Goal: Find contact information: Find contact information

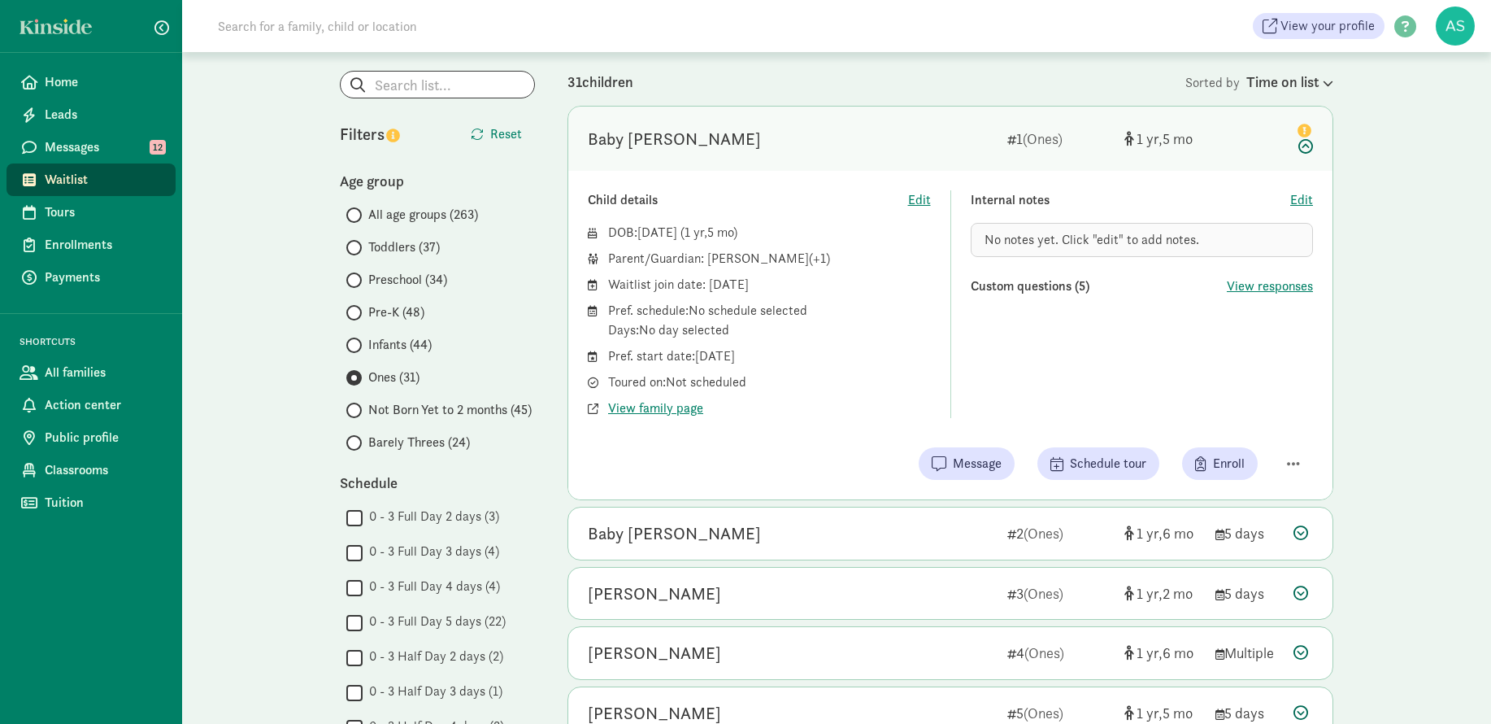
scroll to position [81, 0]
click at [359, 450] on span at bounding box center [353, 444] width 15 height 15
click at [357, 450] on input "Barely Threes (24)" at bounding box center [351, 444] width 11 height 11
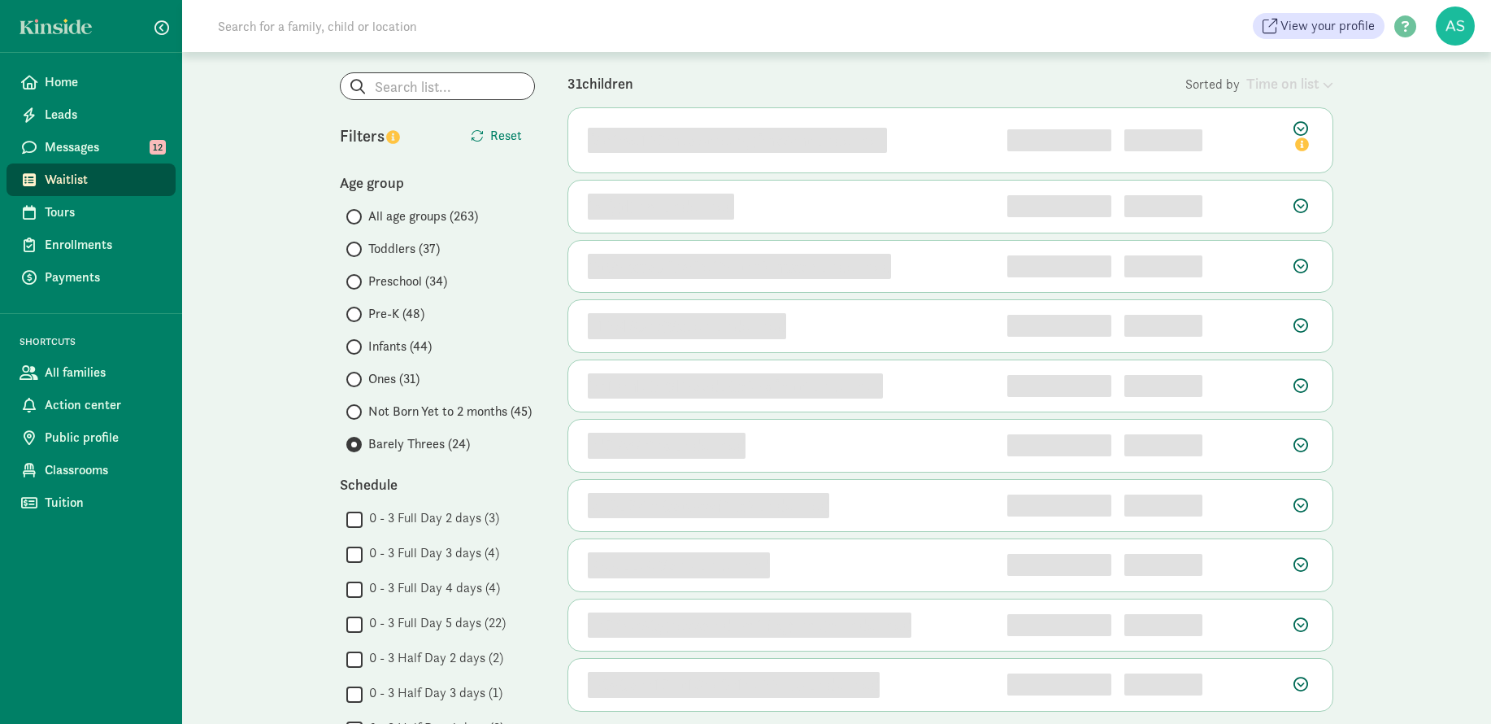
scroll to position [0, 0]
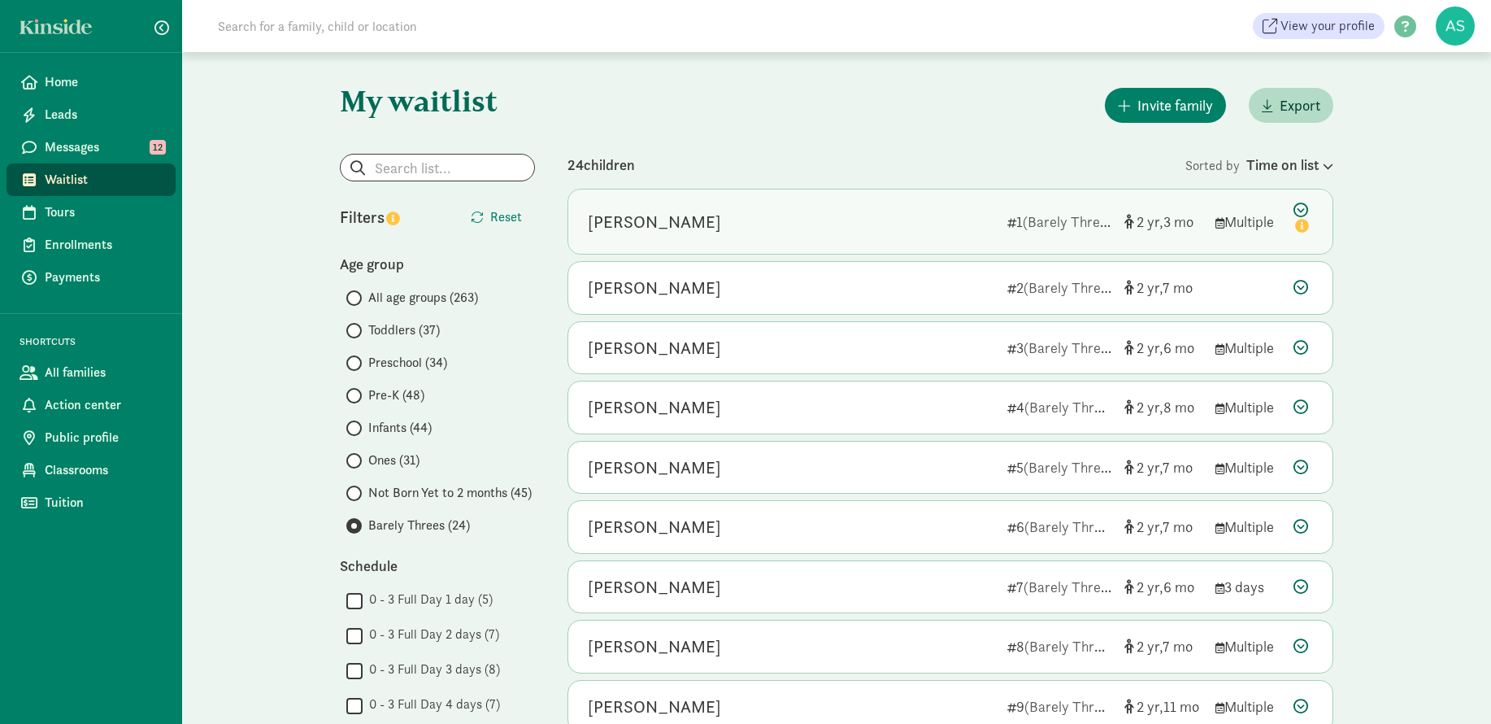
click at [781, 232] on div "Reya Czerski" at bounding box center [791, 222] width 407 height 26
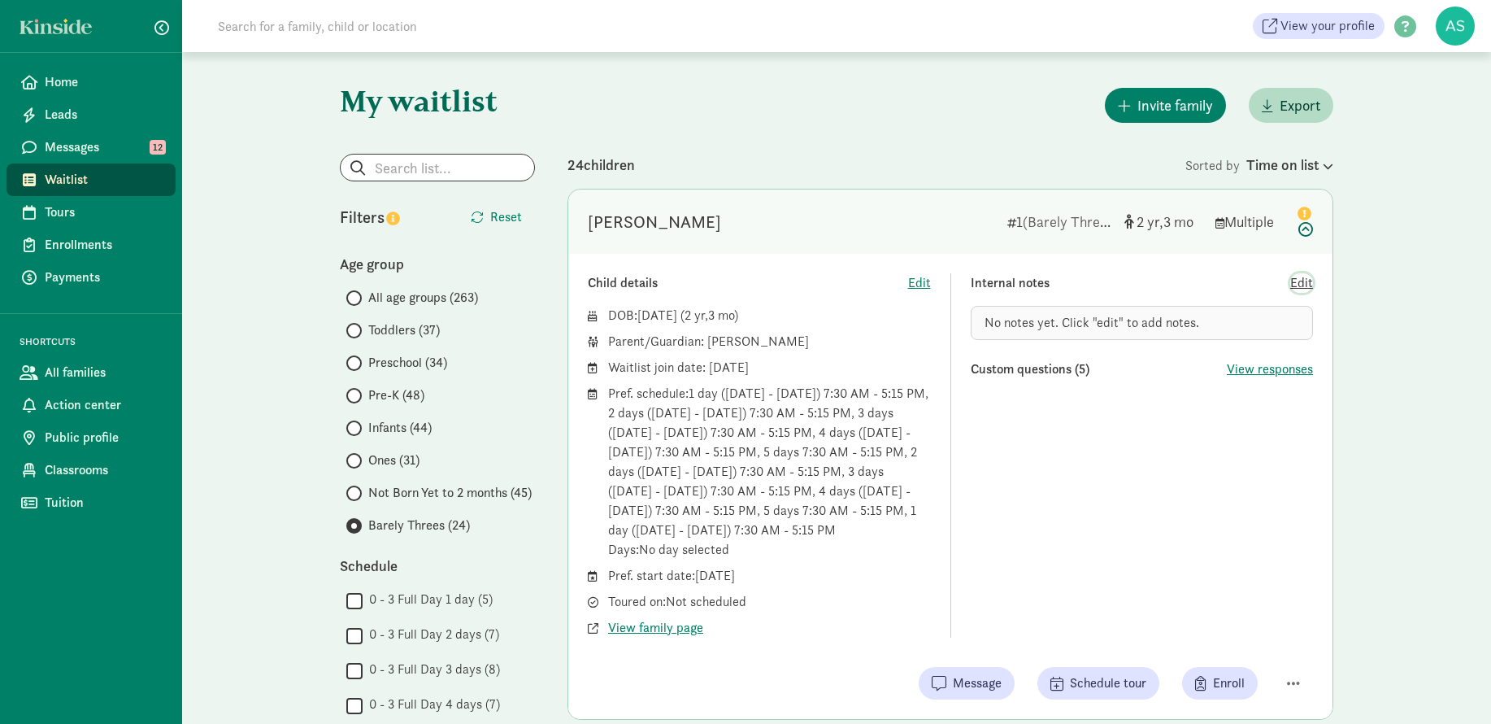
click at [1298, 275] on span "Edit" at bounding box center [1301, 283] width 23 height 20
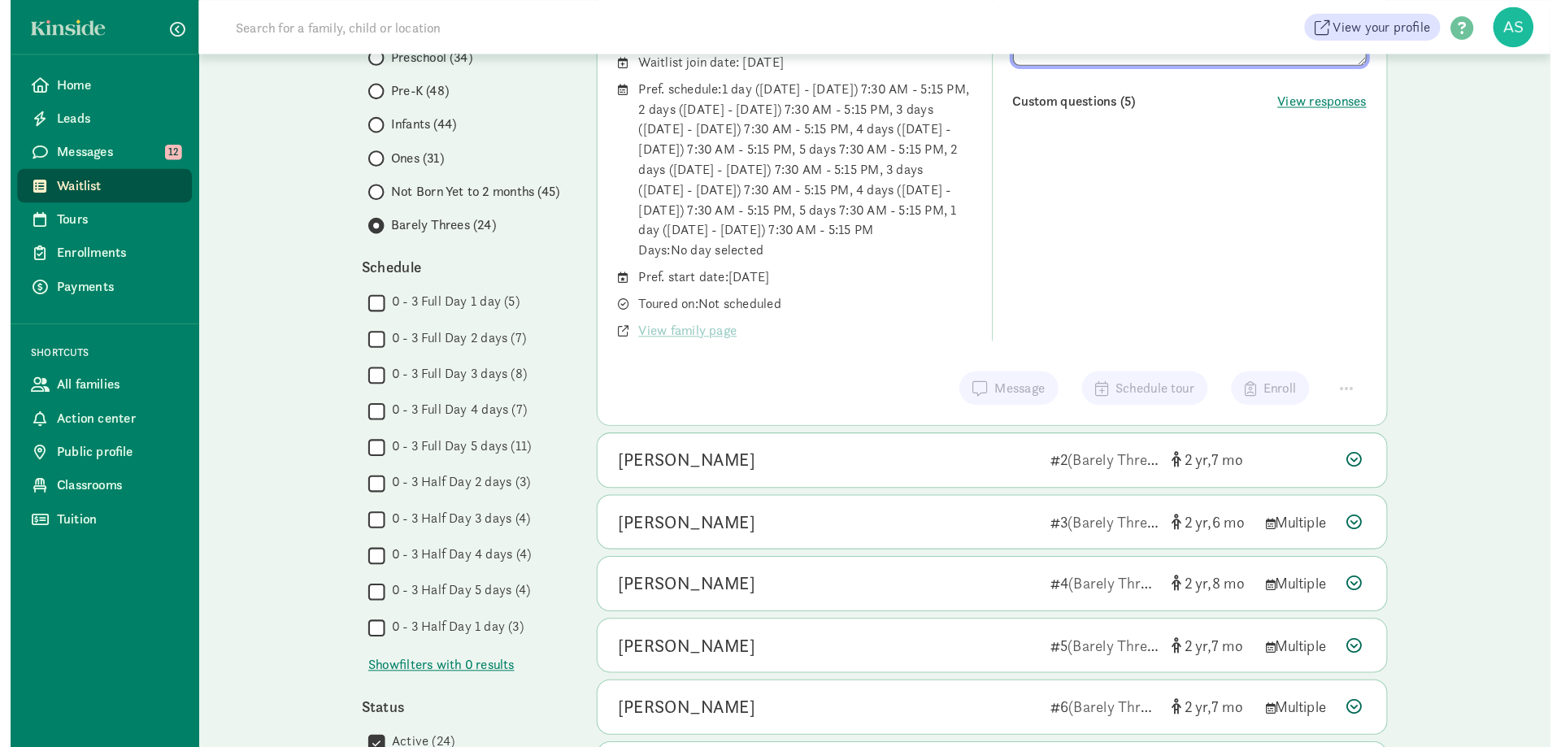
scroll to position [407, 0]
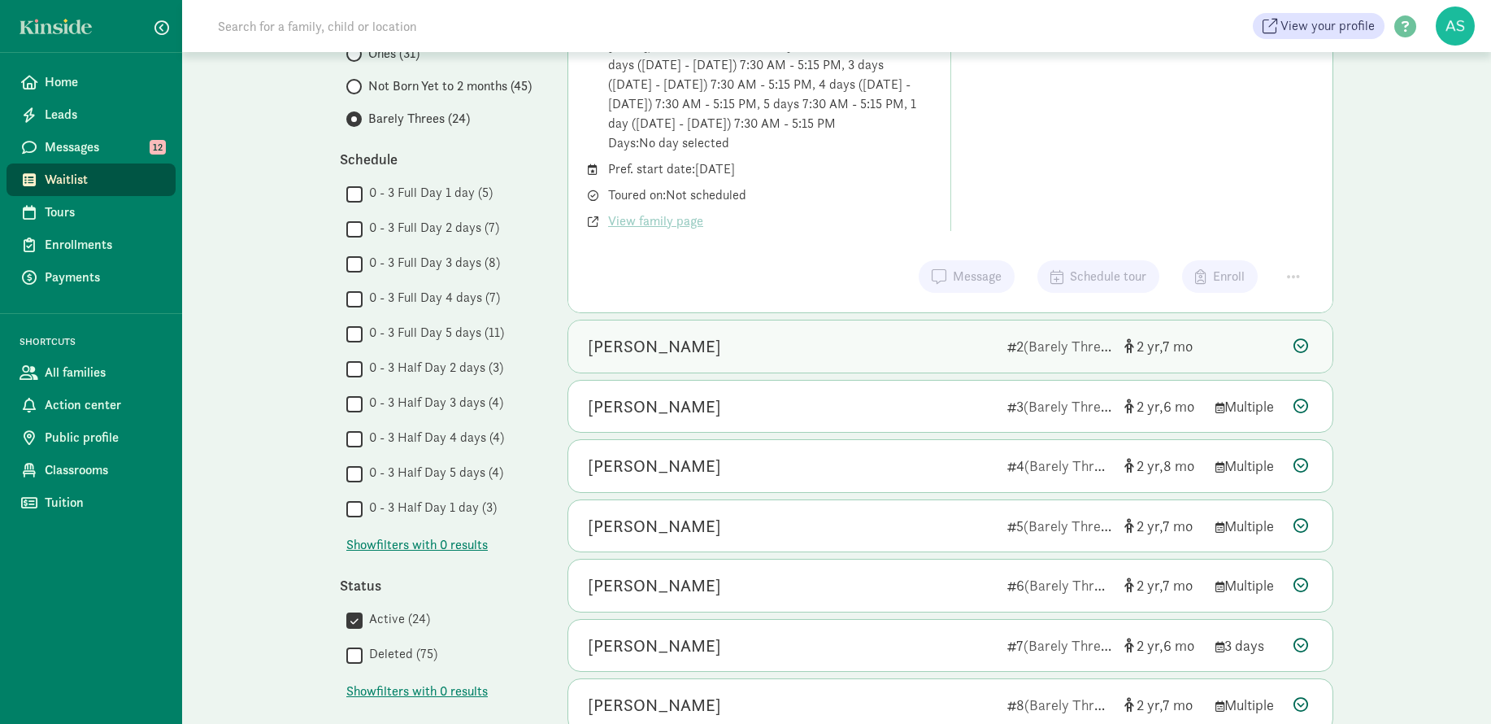
click at [840, 337] on div "Amara Celestine Montalbo" at bounding box center [791, 346] width 407 height 26
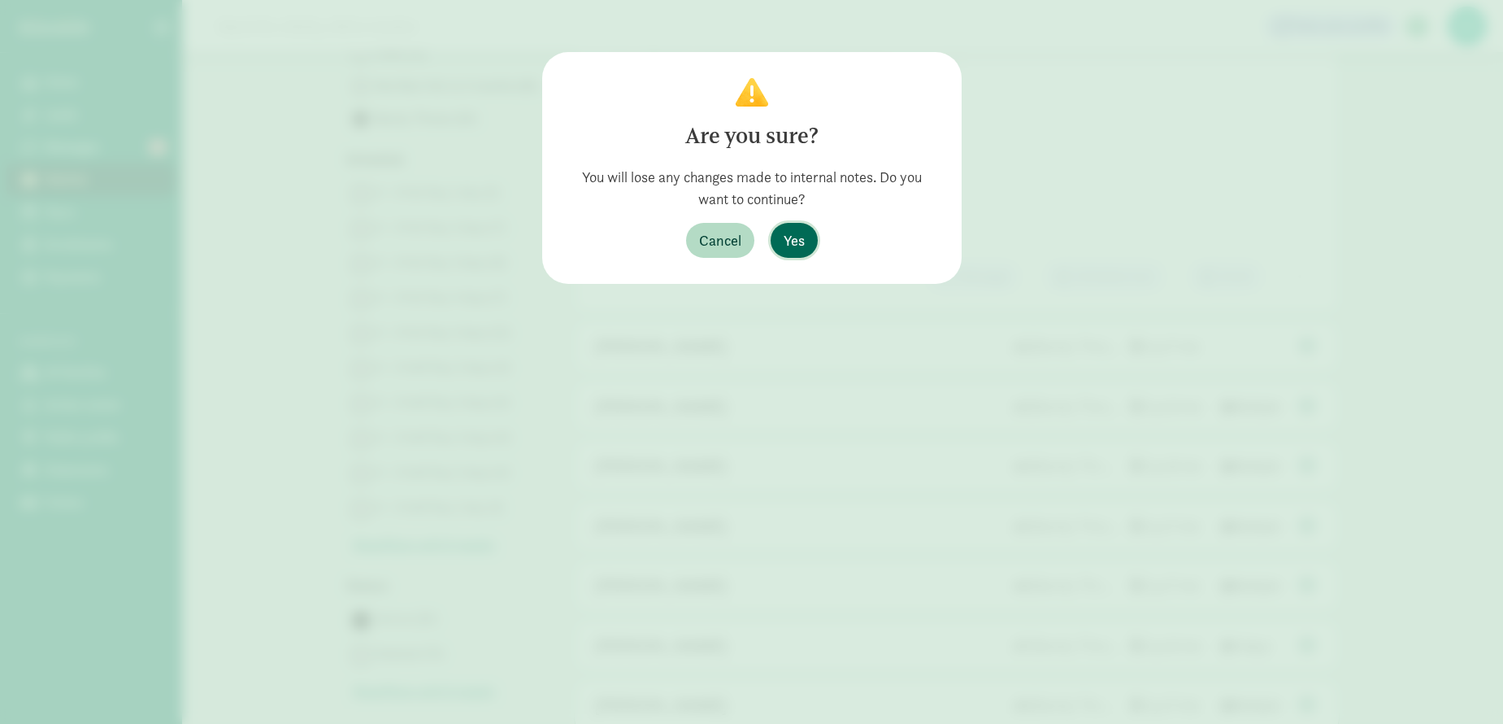
click at [794, 244] on span "Yes" at bounding box center [794, 240] width 21 height 22
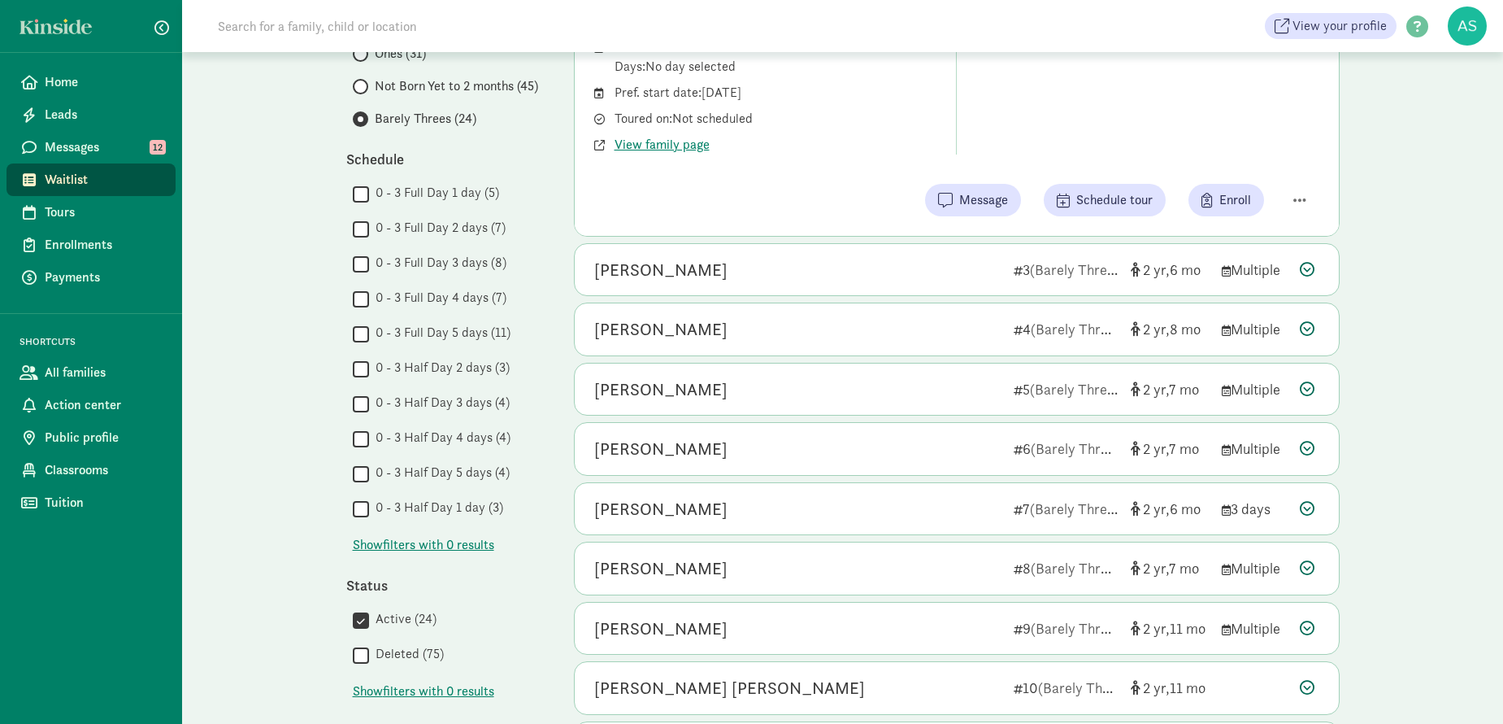
click at [1378, 452] on div "My waitlist Invite family Export Show filters Barely Threes Reset Filters Reset…" at bounding box center [842, 528] width 1321 height 1766
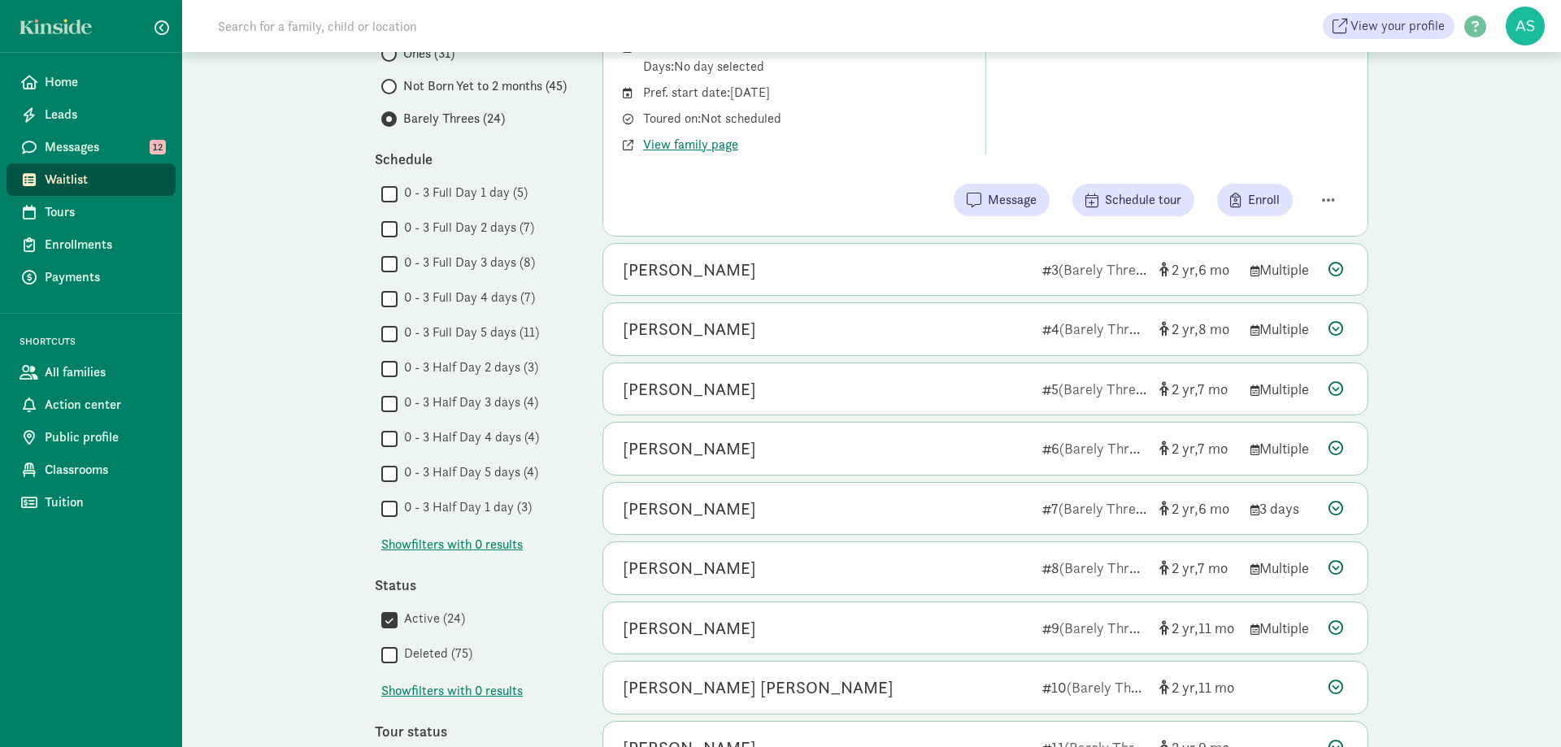
drag, startPoint x: 1181, startPoint y: 137, endPoint x: 1184, endPoint y: 121, distance: 16.4
click at [1186, 120] on div "Internal notes Edit emailed 10/2/24. Gave until EOD 10/3 to respond. Custom que…" at bounding box center [1177, 41] width 343 height 228
drag, startPoint x: 1560, startPoint y: 576, endPoint x: 1560, endPoint y: 520, distance: 56.1
click at [392, 87] on label "Not Born Yet to 2 months (45)" at bounding box center [475, 86] width 189 height 20
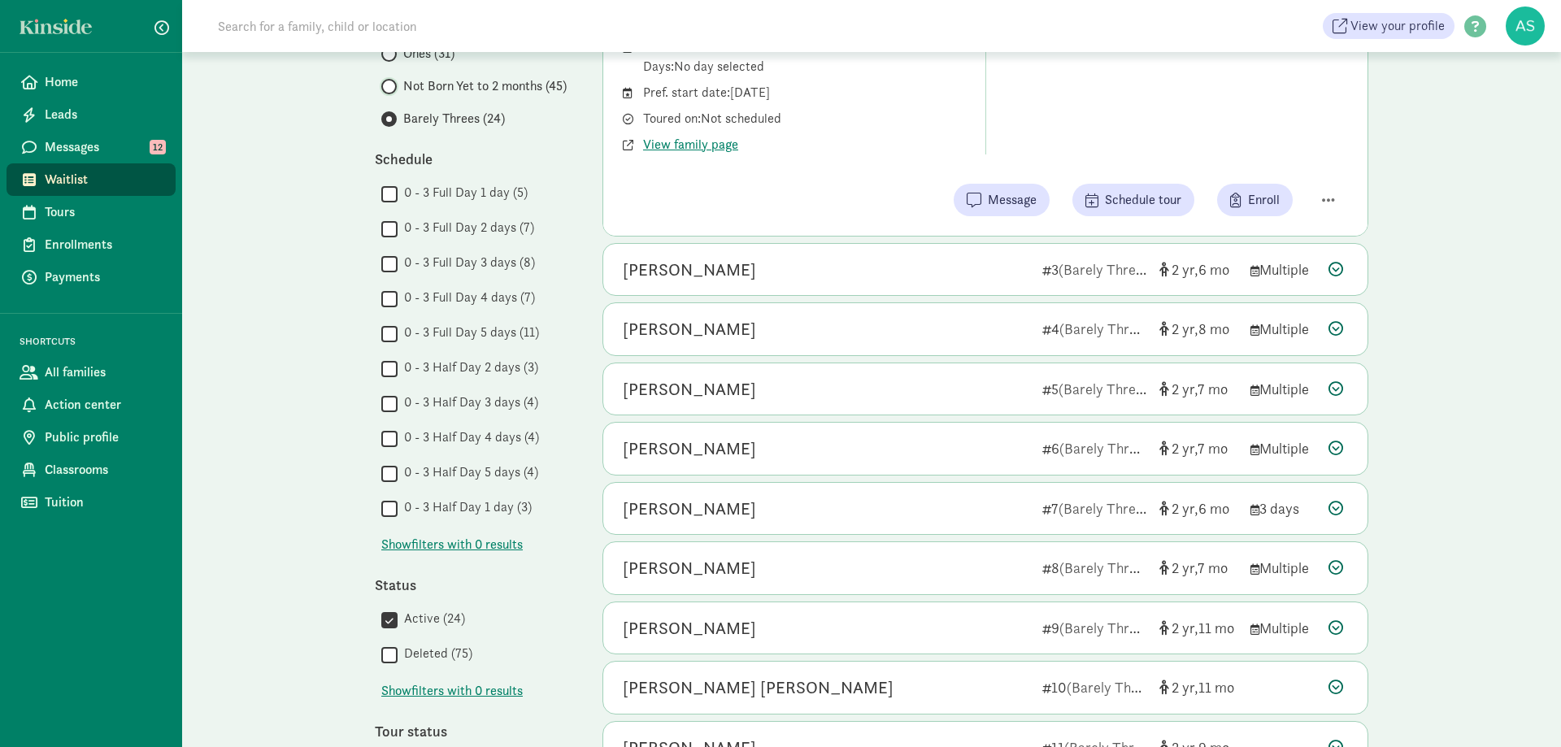
click at [392, 87] on input "Not Born Yet to 2 months (45)" at bounding box center [386, 86] width 11 height 11
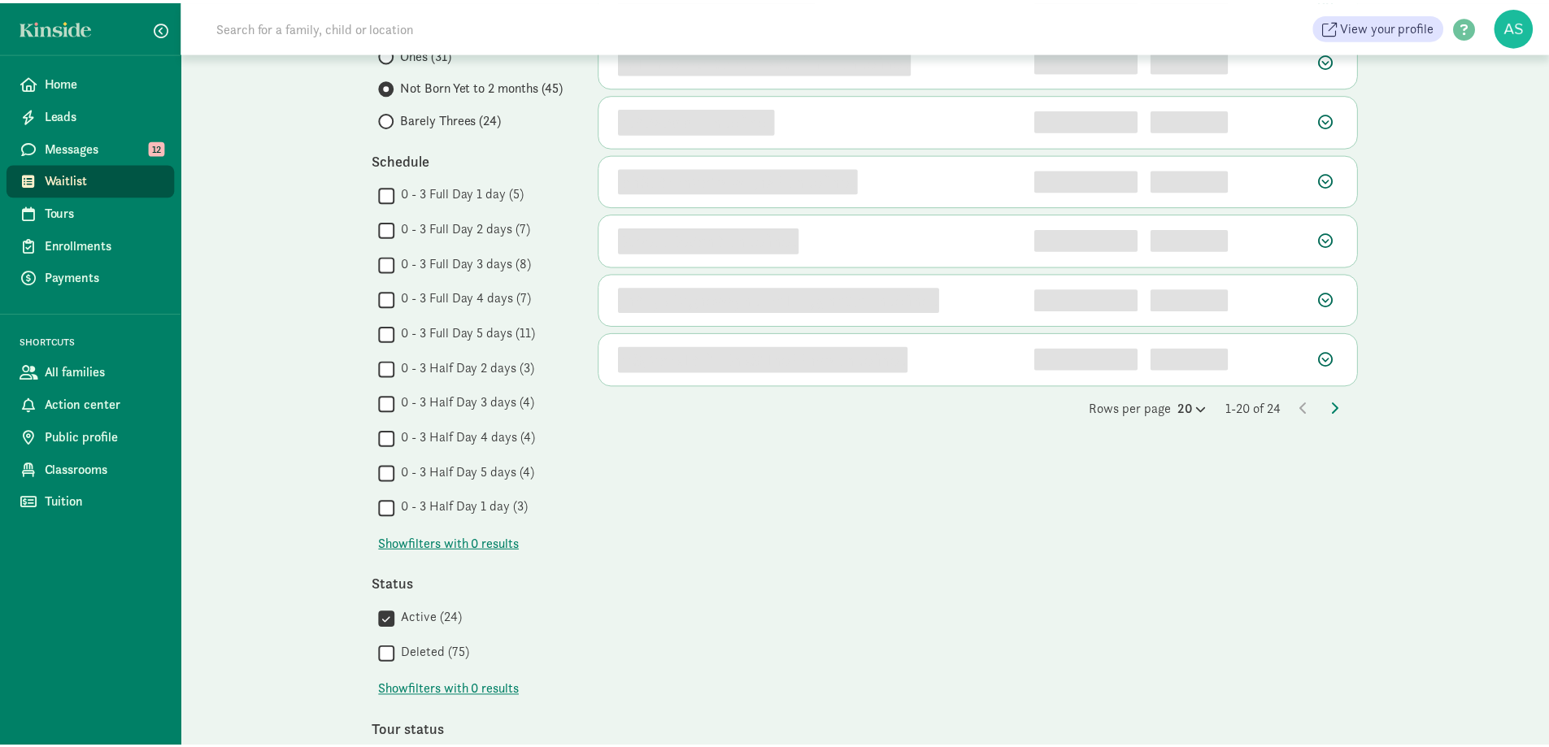
scroll to position [0, 0]
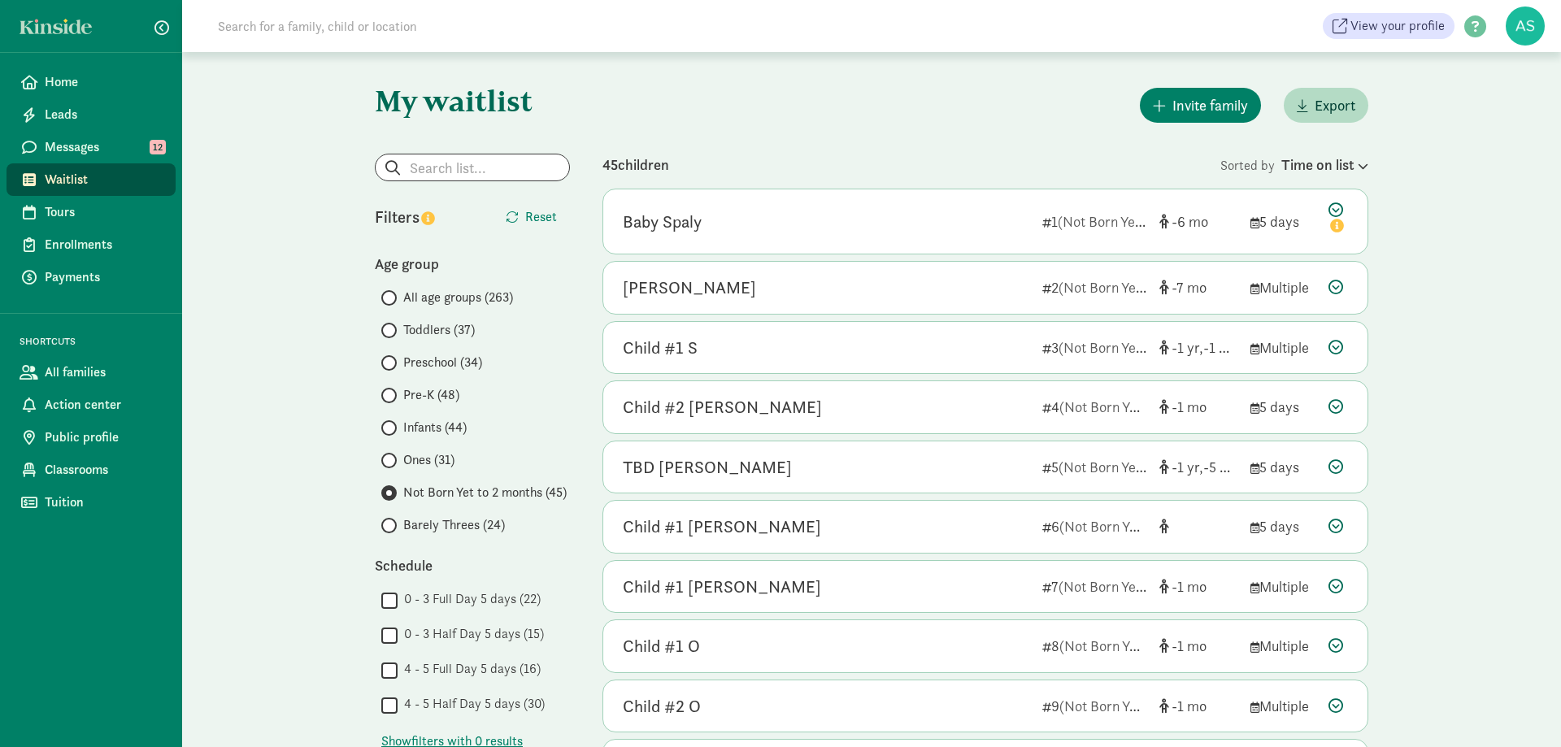
click at [463, 529] on span "Barely Threes (24)" at bounding box center [454, 526] width 102 height 20
click at [392, 529] on input "Barely Threes (24)" at bounding box center [386, 525] width 11 height 11
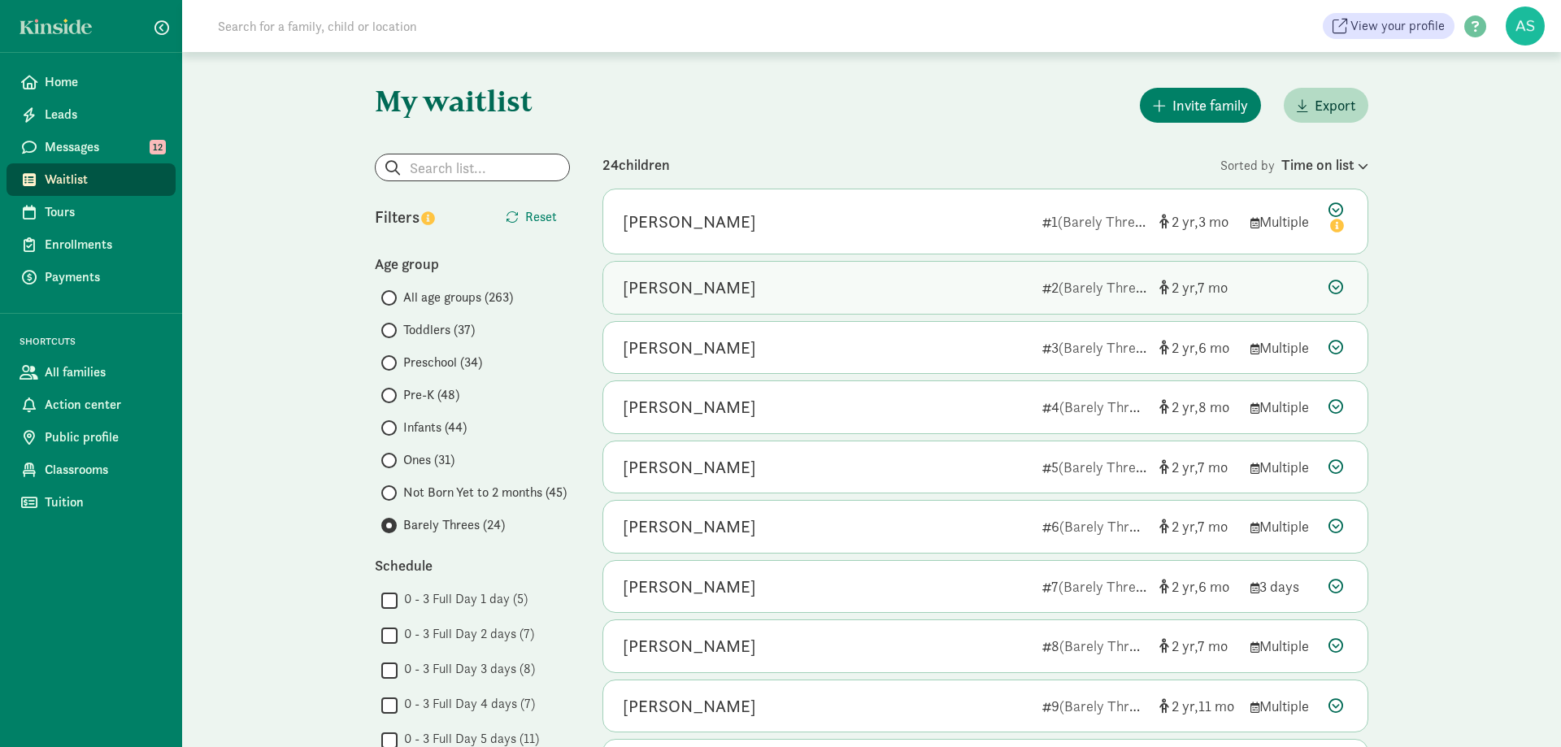
click at [846, 289] on div "Amara Celestine Montalbo" at bounding box center [826, 288] width 407 height 26
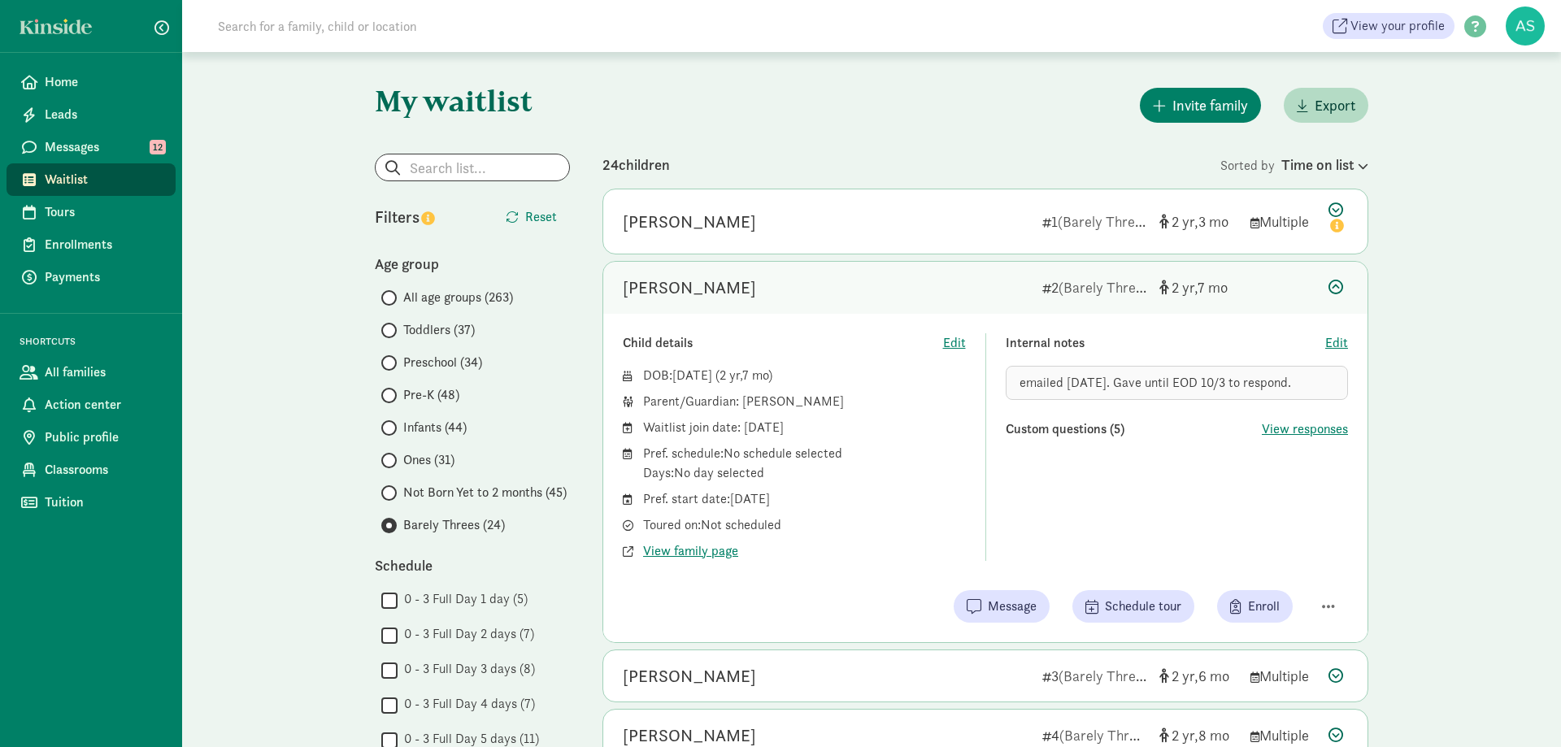
click at [816, 672] on div "Zoe McGary" at bounding box center [826, 676] width 407 height 26
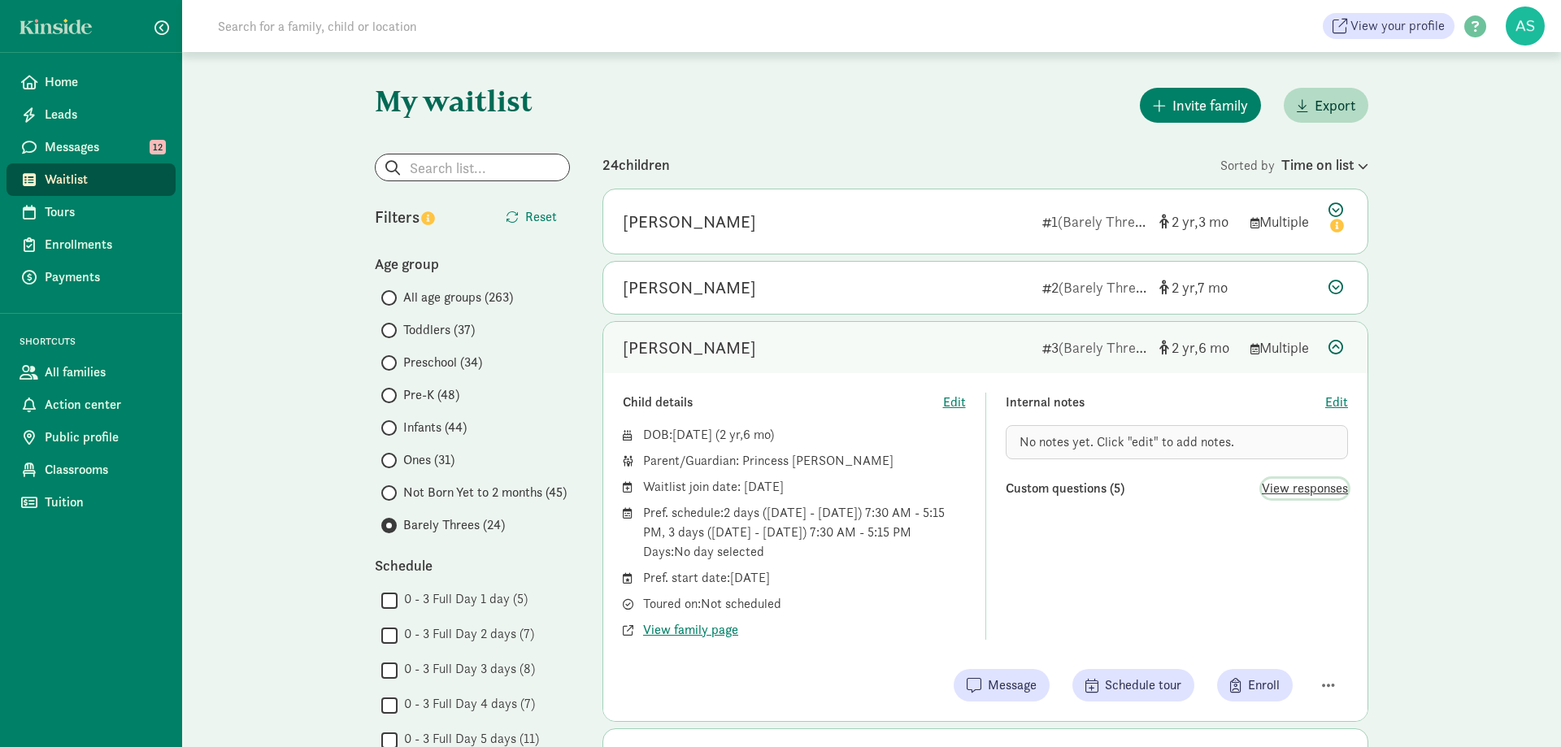
click at [1303, 488] on span "View responses" at bounding box center [1305, 489] width 86 height 20
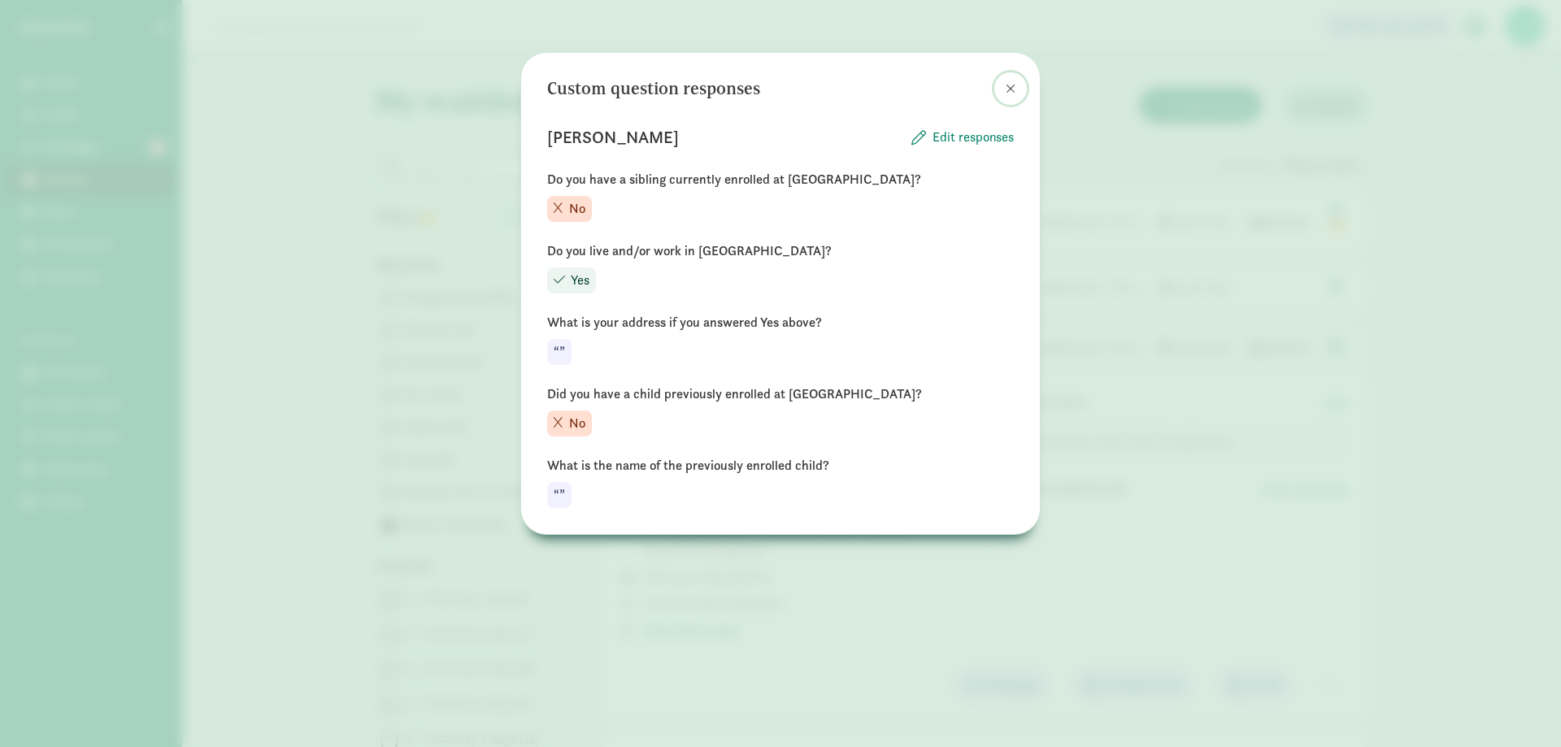
click at [1012, 92] on span at bounding box center [1011, 88] width 10 height 13
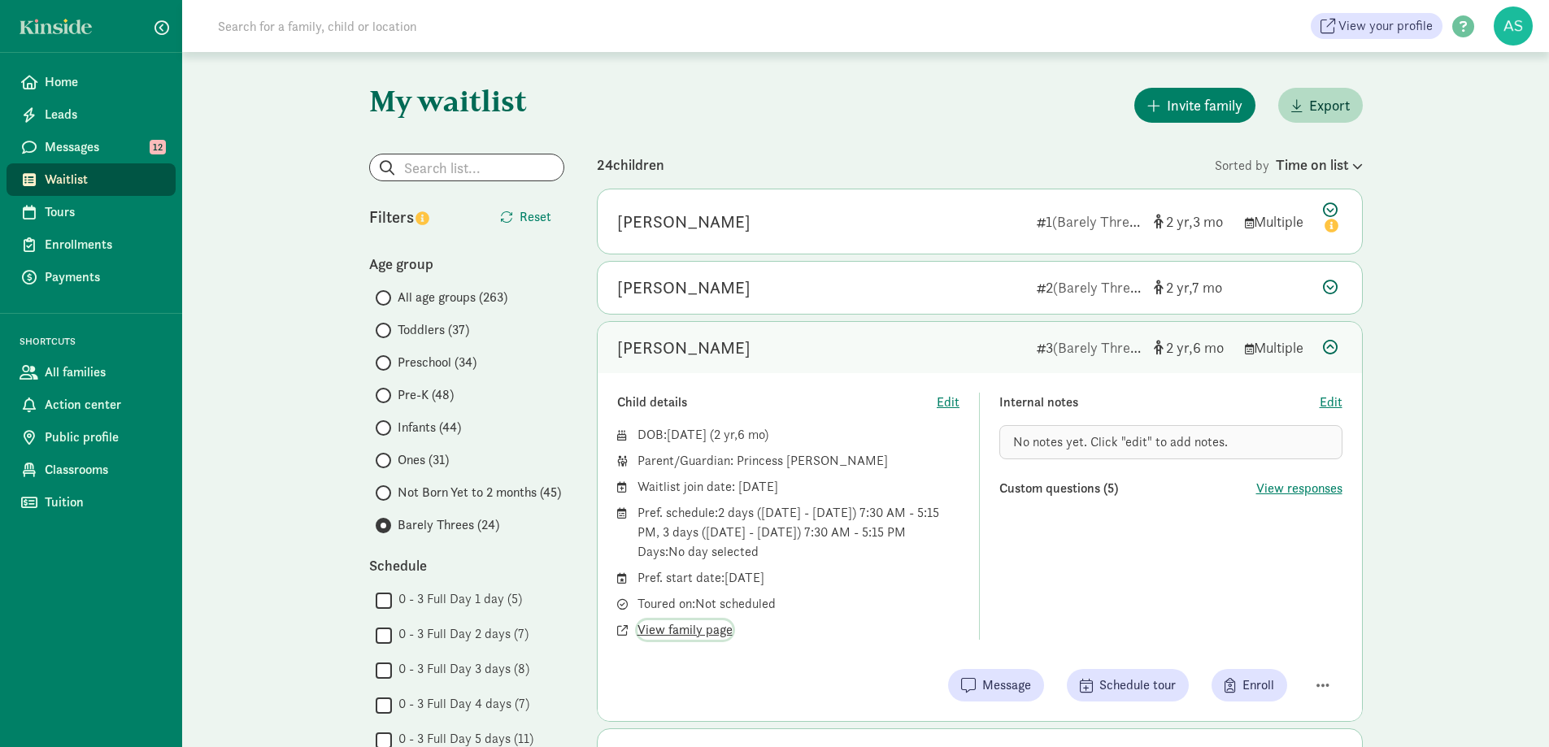
click at [690, 633] on span "View family page" at bounding box center [684, 630] width 95 height 20
click at [1330, 405] on span "Edit" at bounding box center [1331, 403] width 23 height 20
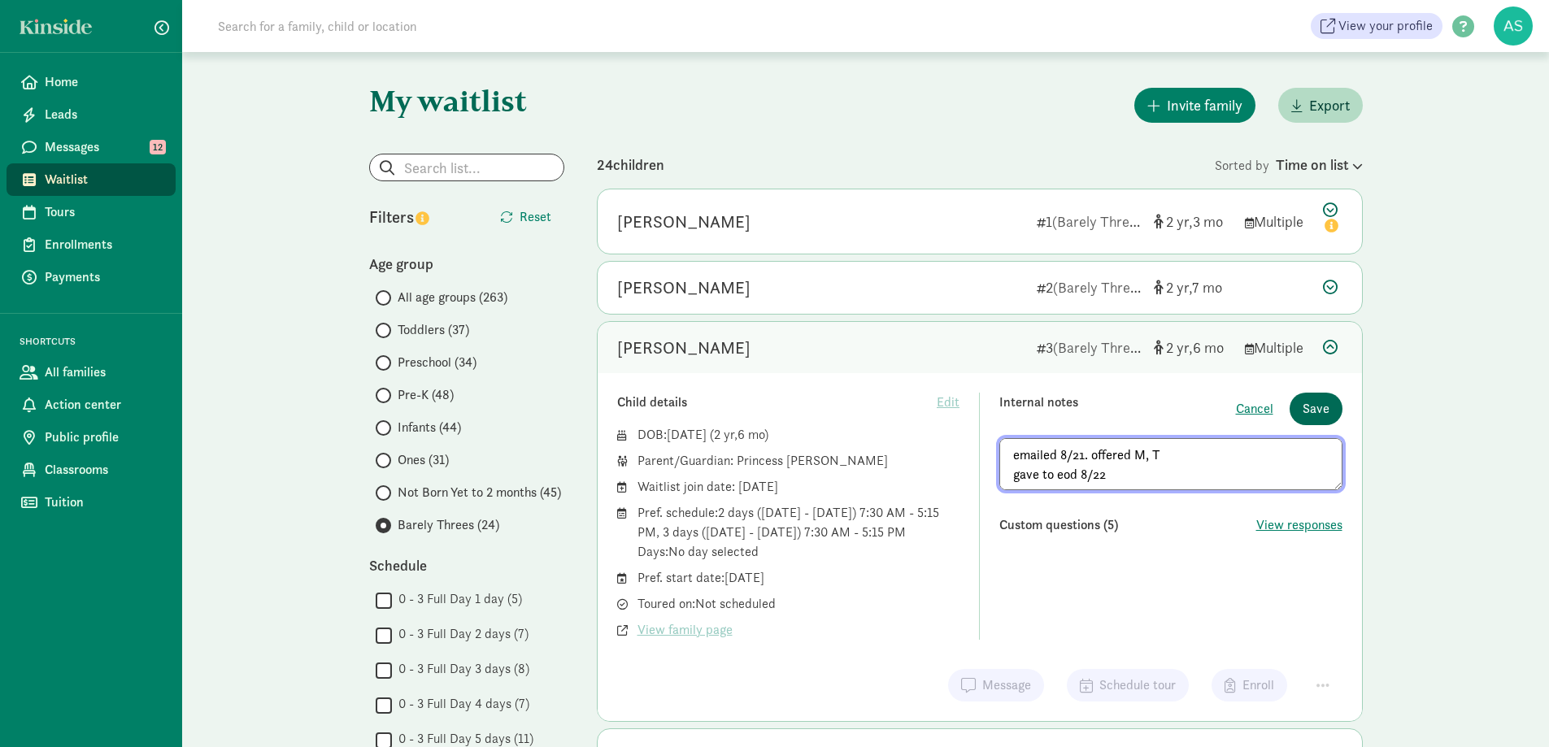
type textarea "emailed 8/21. offered M, T gave to eod 8/22"
click at [1320, 406] on span "Save" at bounding box center [1316, 409] width 27 height 20
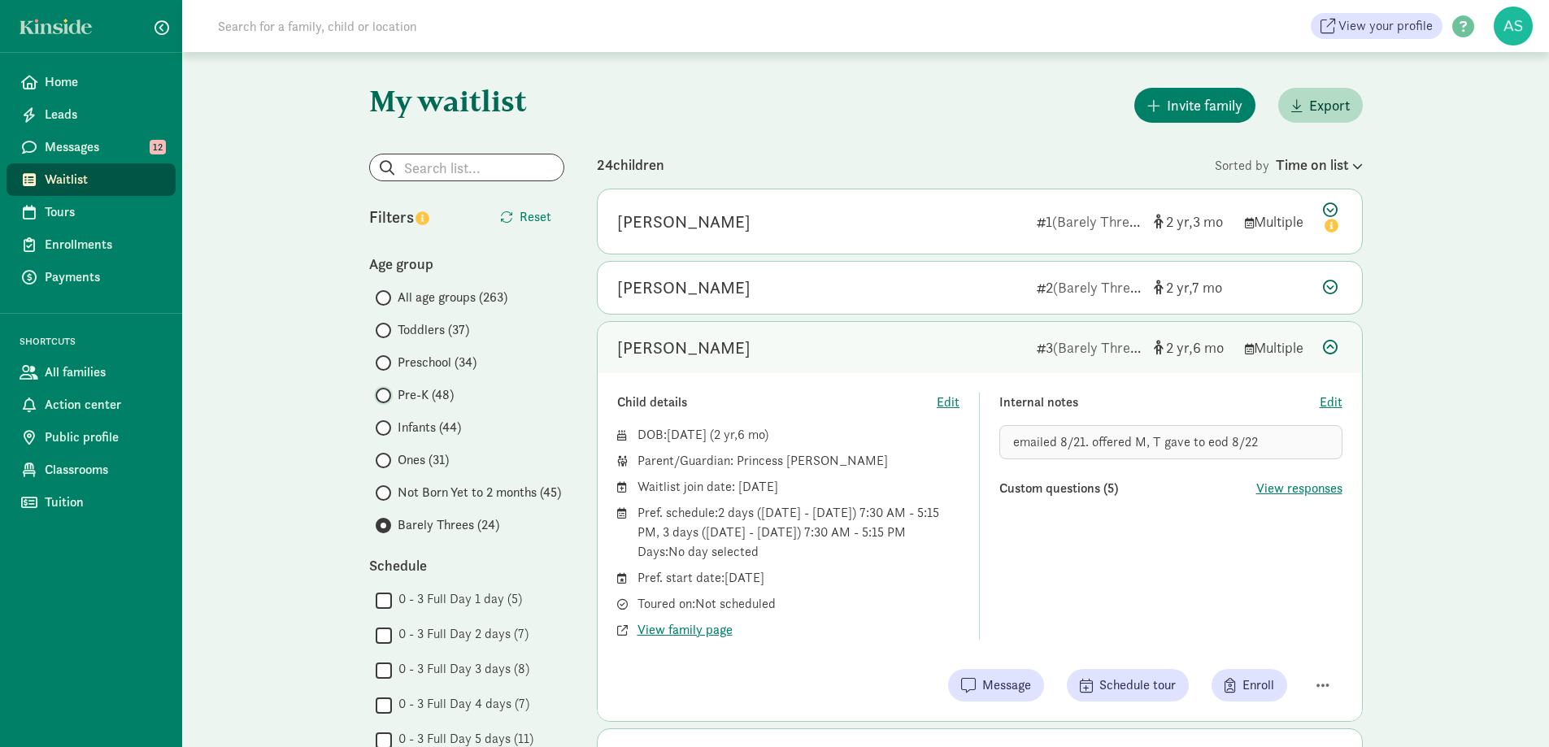
click at [385, 399] on input "Pre-K (48)" at bounding box center [381, 395] width 11 height 11
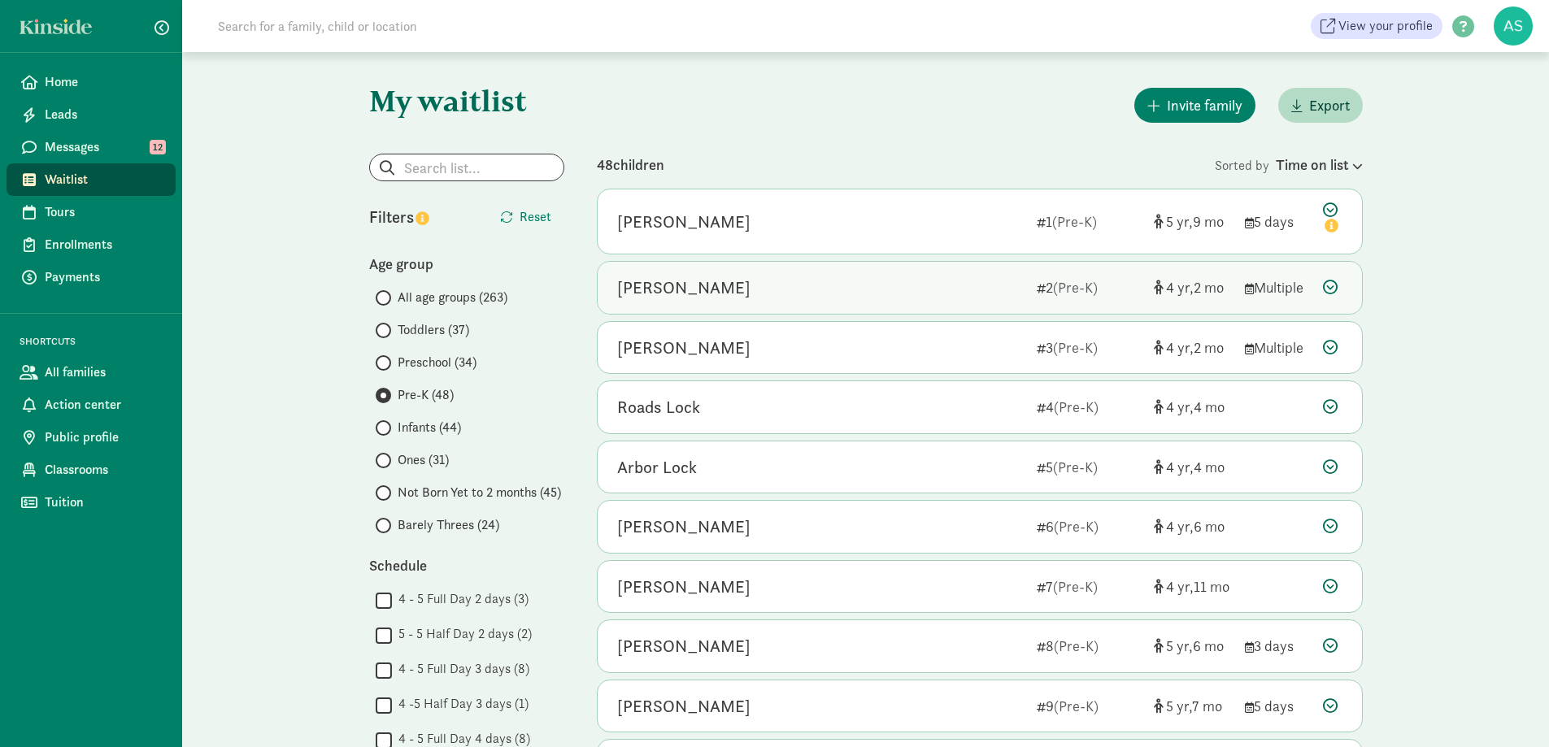
click at [735, 289] on div "Lorelei Berghammer" at bounding box center [683, 288] width 133 height 26
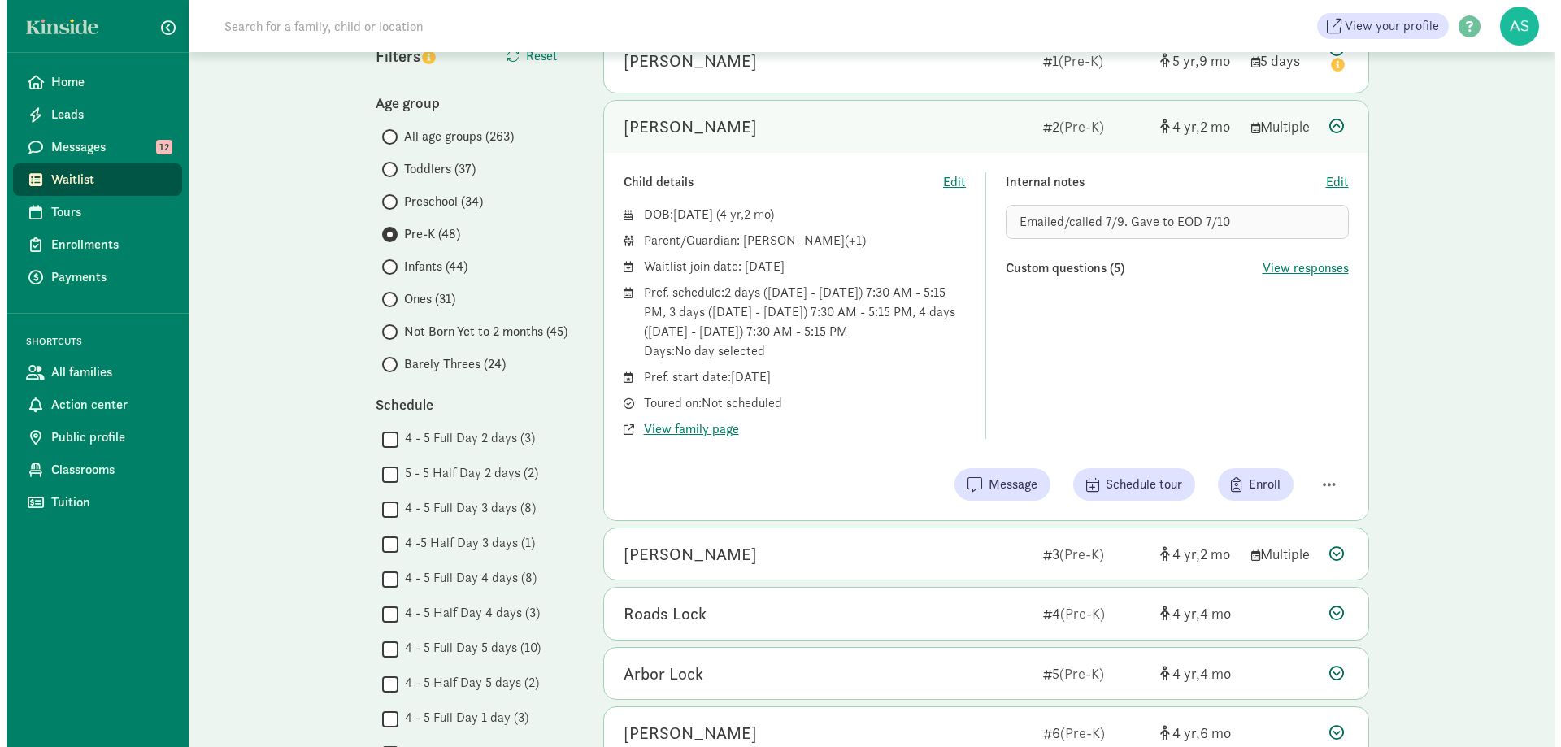
scroll to position [163, 0]
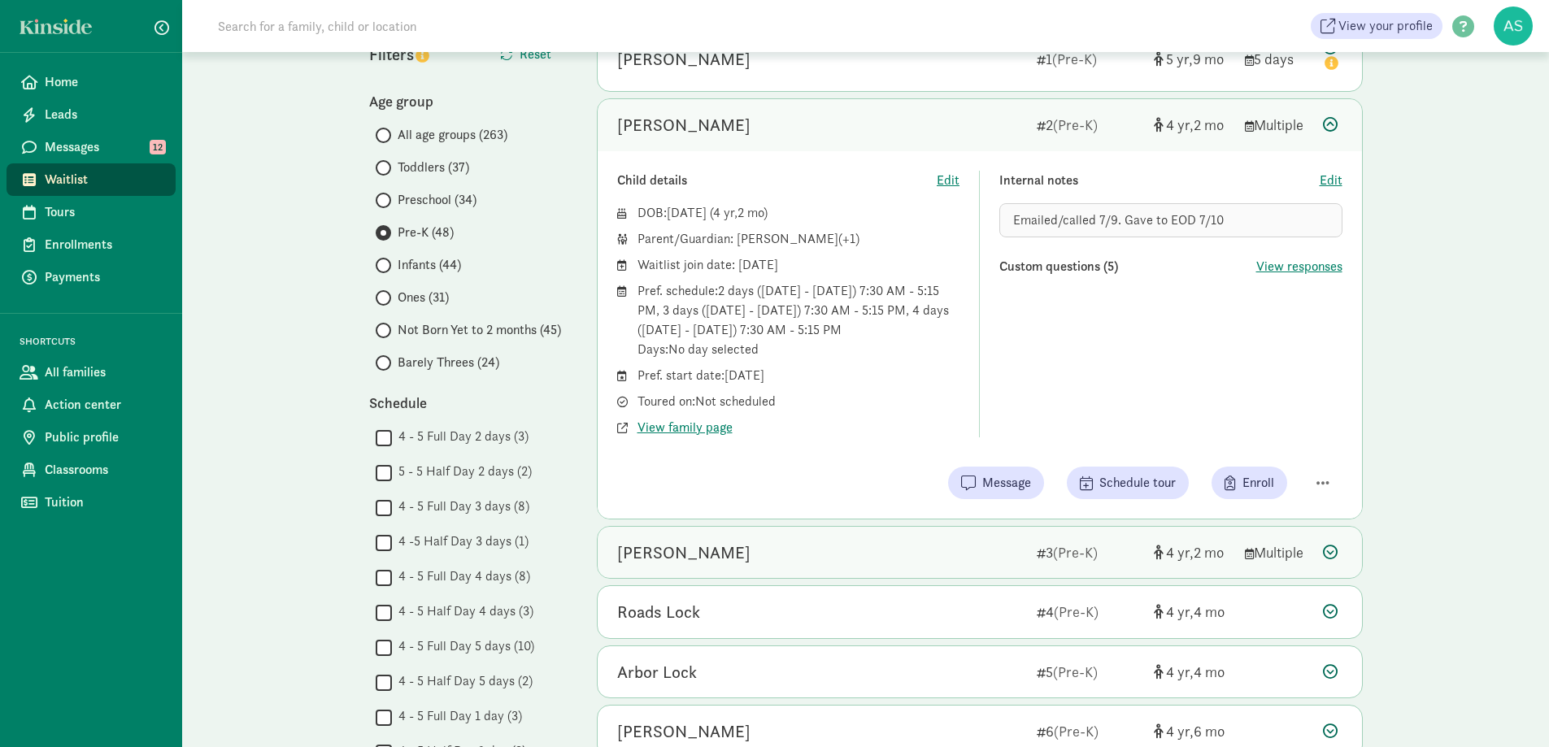
click at [851, 542] on div "Miles Simley" at bounding box center [820, 553] width 407 height 26
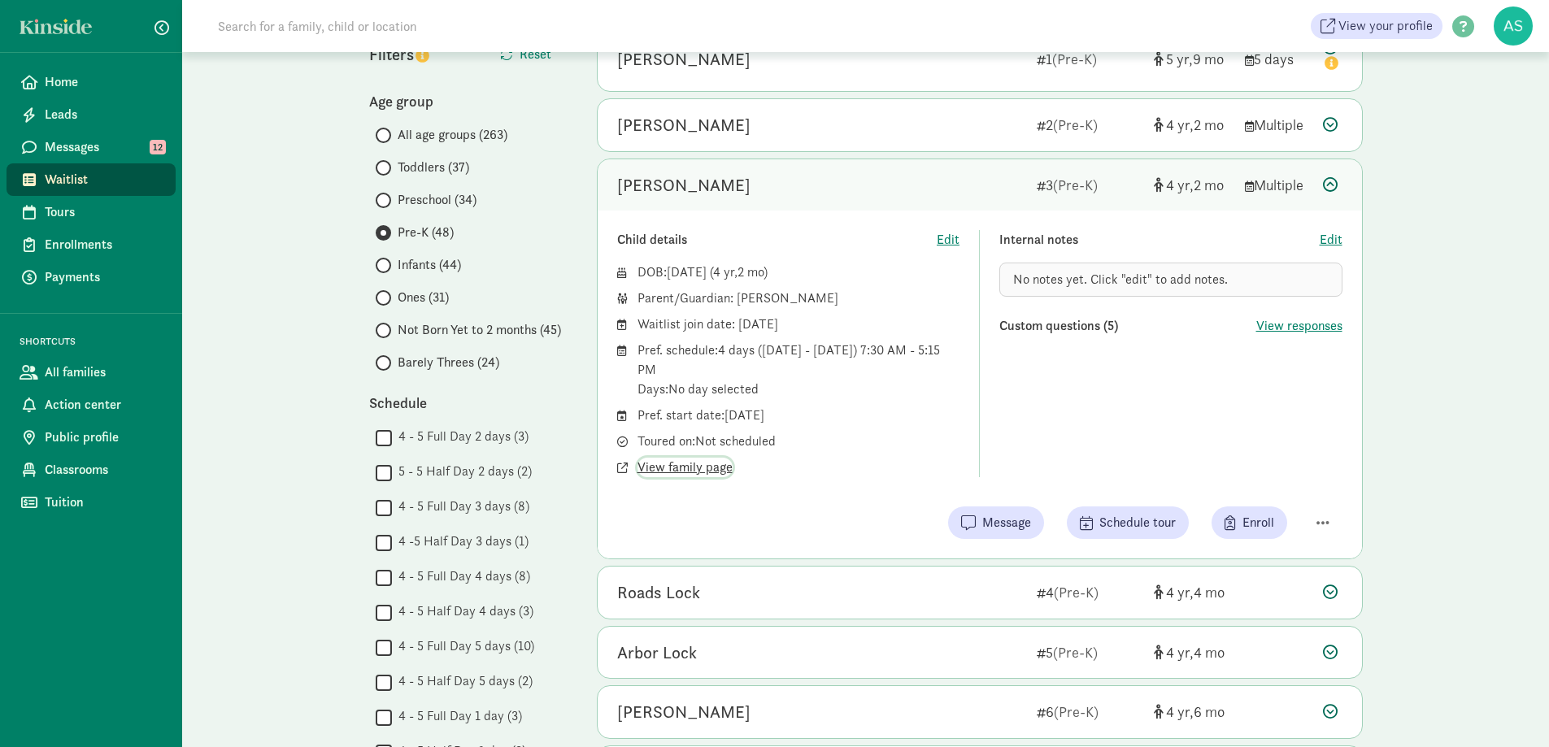
click at [707, 463] on span "View family page" at bounding box center [684, 468] width 95 height 20
click at [1330, 520] on button "button" at bounding box center [1322, 523] width 39 height 28
click at [1277, 483] on div "Remove from list" at bounding box center [1266, 482] width 126 height 20
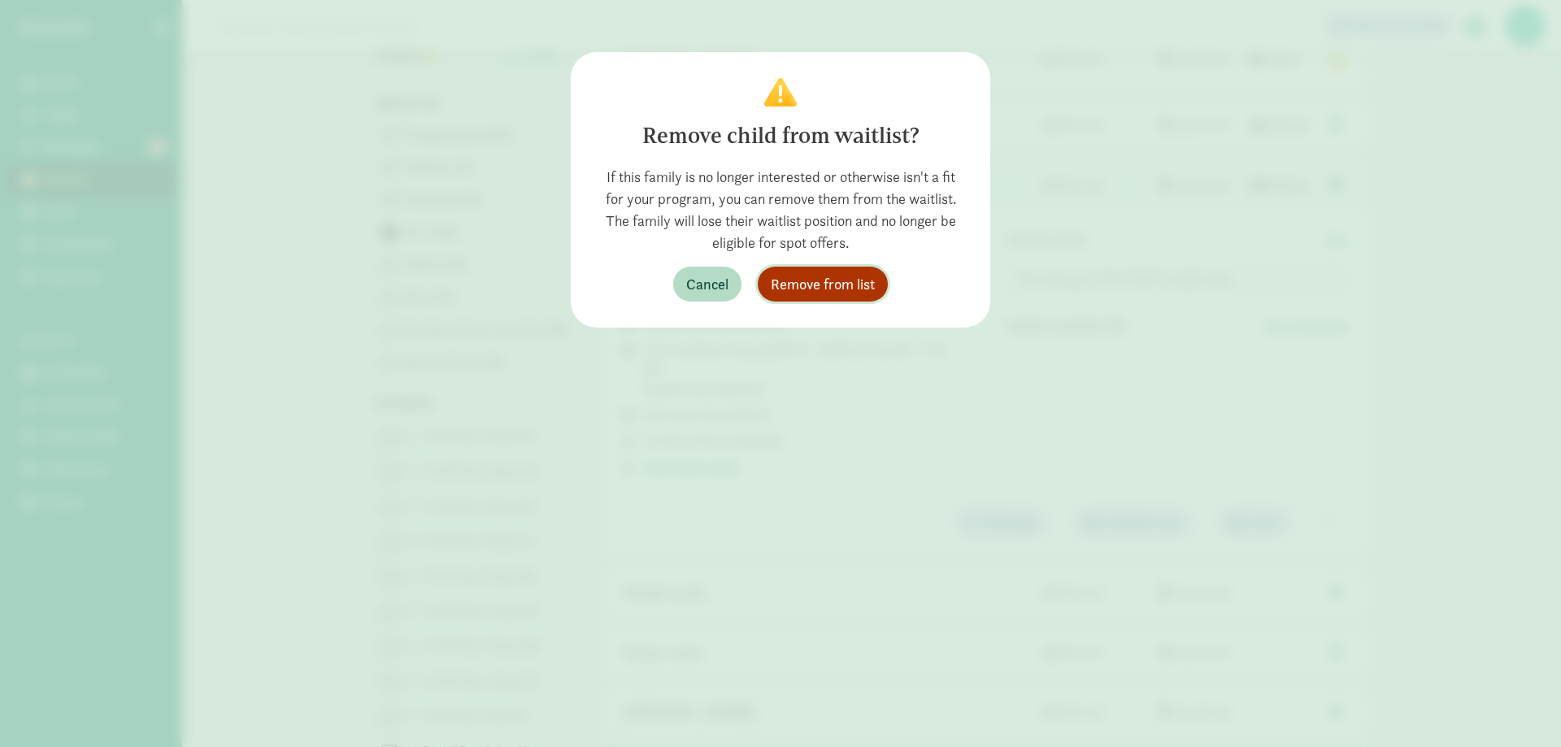
click at [821, 278] on span "Remove from list" at bounding box center [823, 284] width 104 height 22
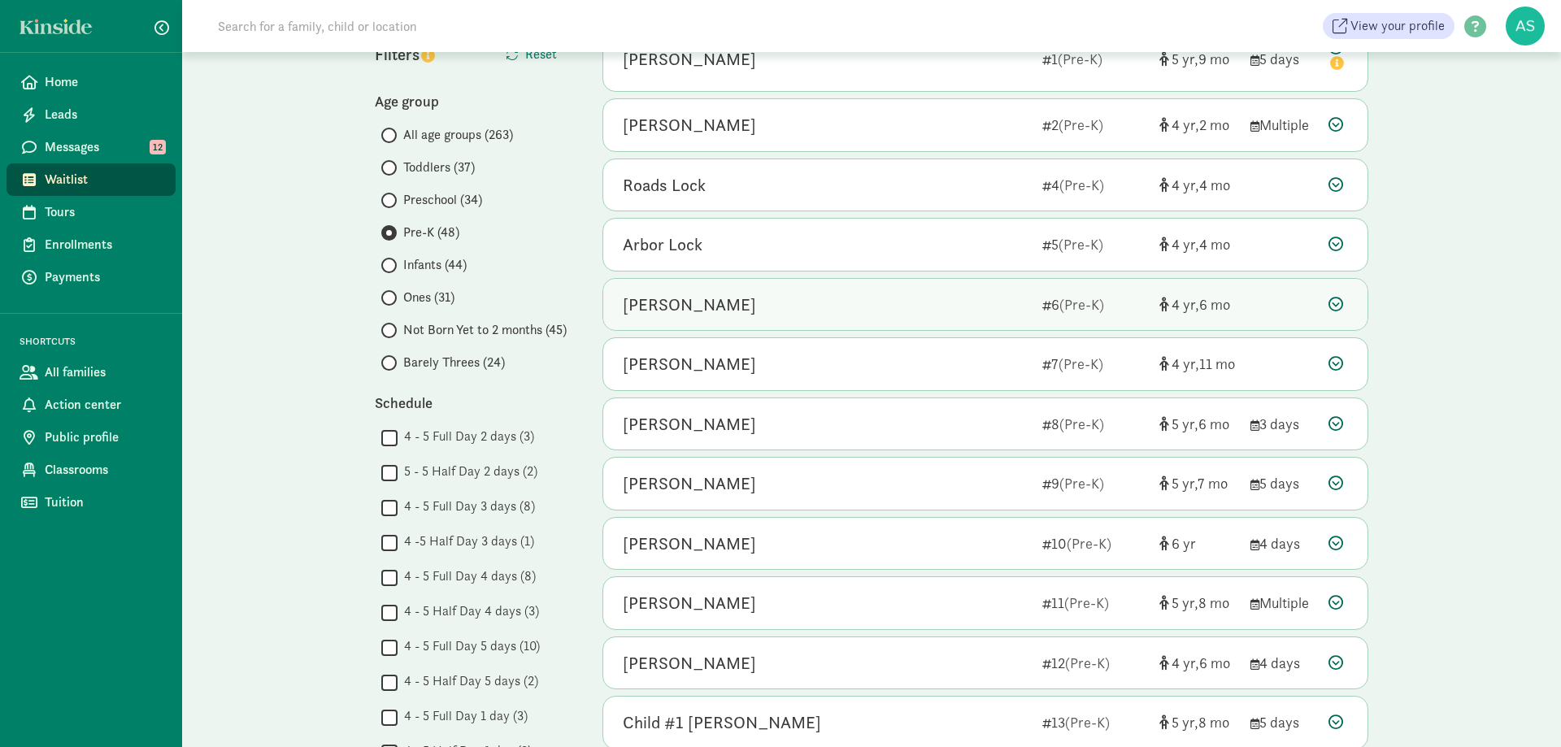
click at [701, 301] on div "Andrew Hannan" at bounding box center [689, 305] width 133 height 26
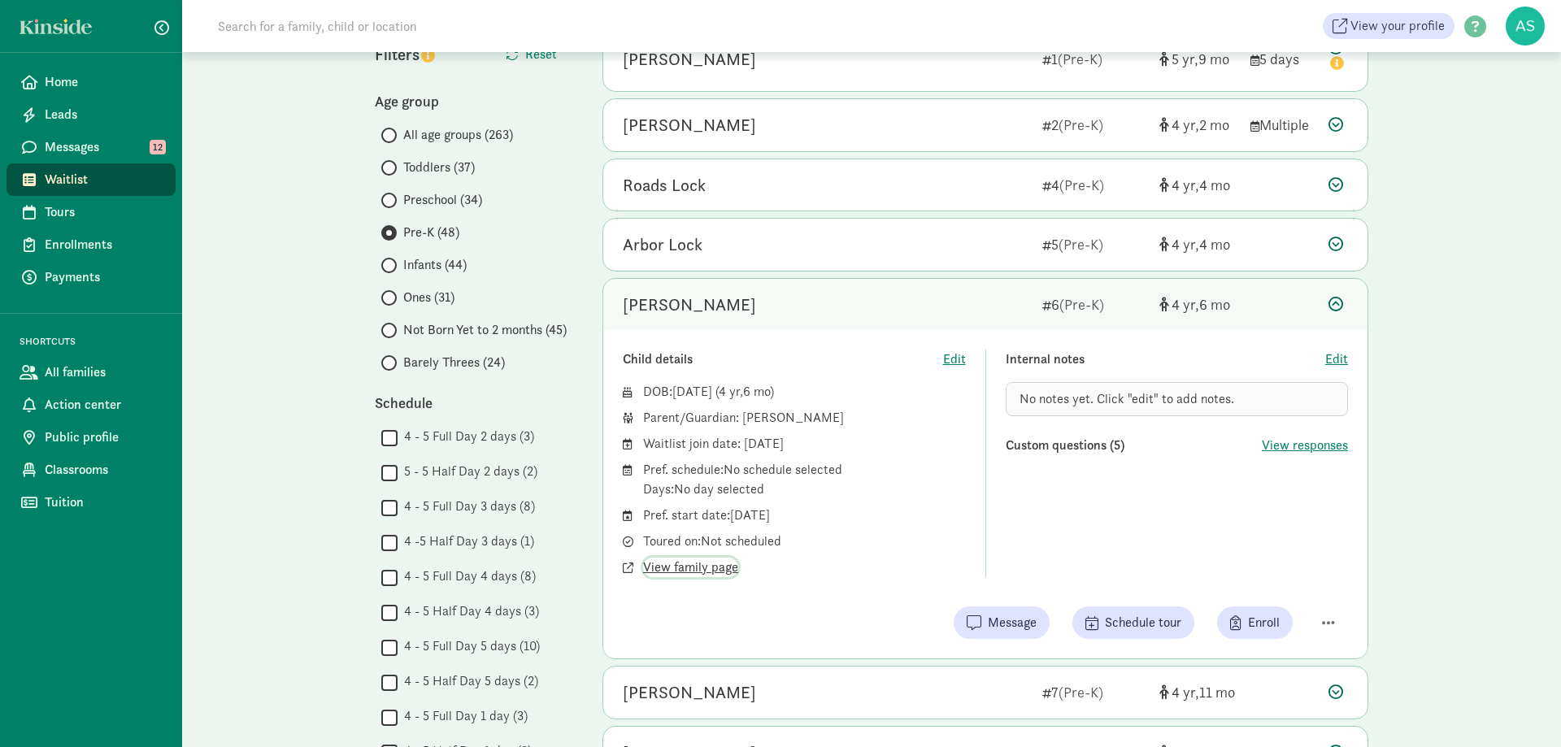
click at [726, 565] on span "View family page" at bounding box center [690, 568] width 95 height 20
click at [1325, 616] on span "button" at bounding box center [1328, 623] width 13 height 15
click at [1259, 573] on div "Remove from list" at bounding box center [1271, 582] width 126 height 20
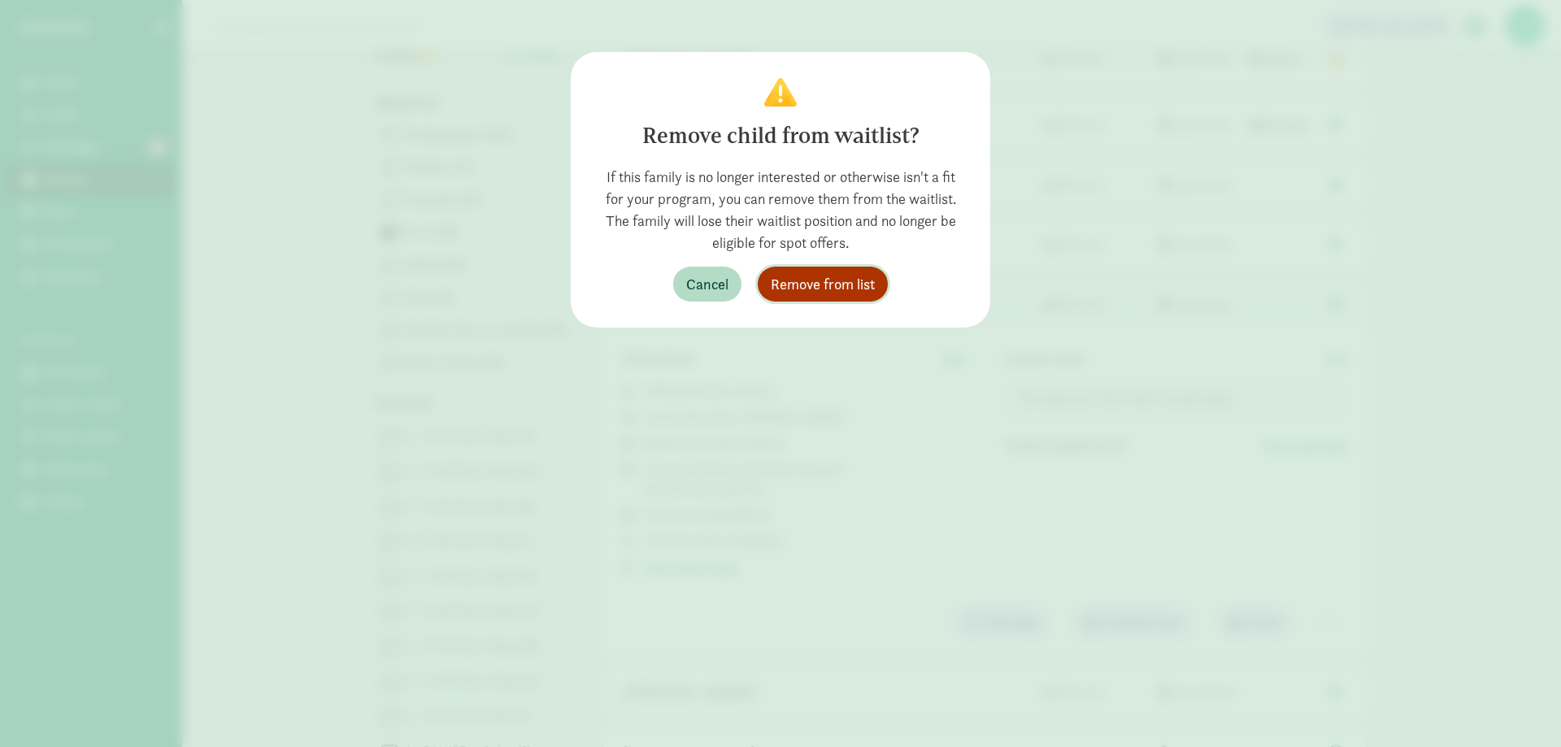
click at [808, 278] on span "Remove from list" at bounding box center [823, 284] width 104 height 22
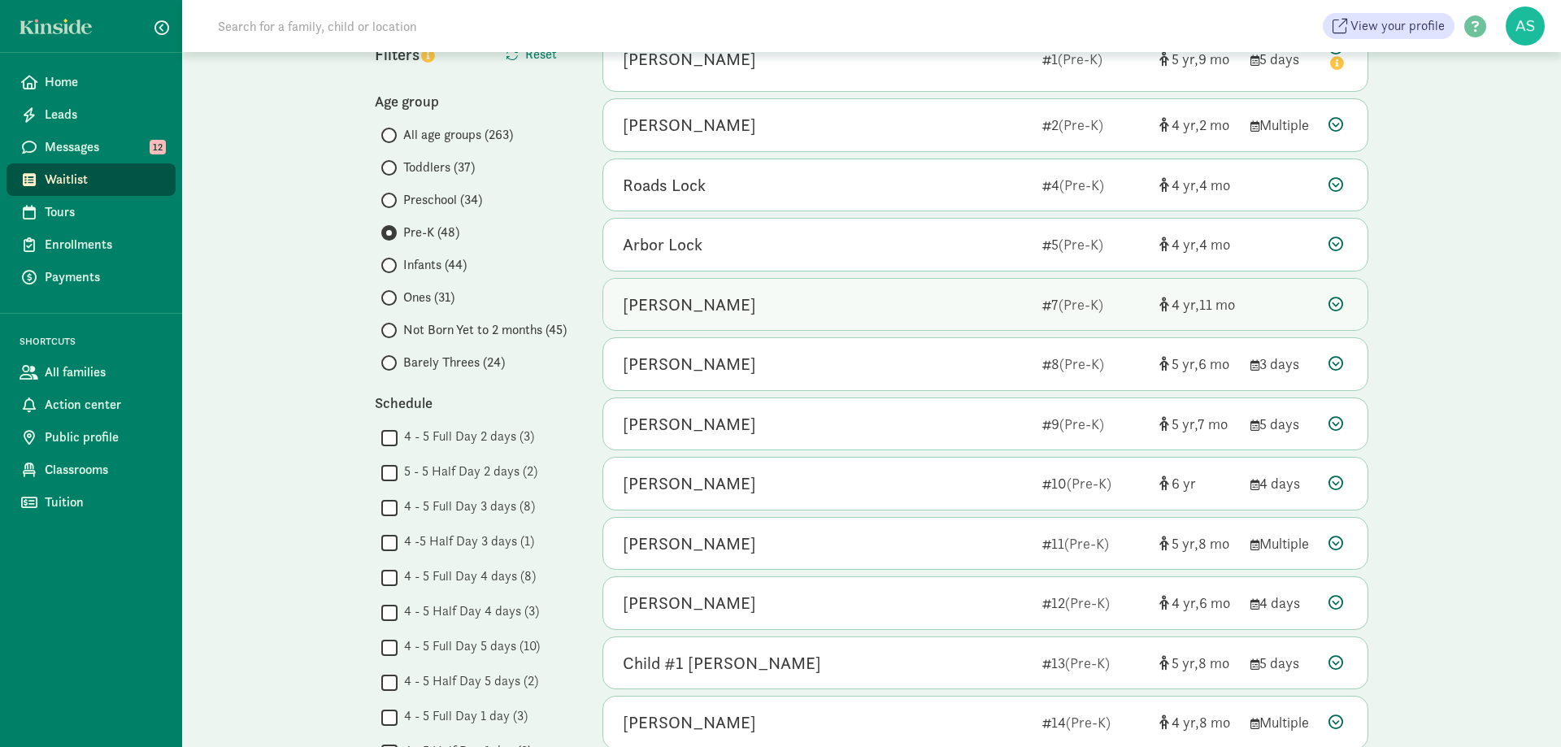
click at [824, 300] on div "[PERSON_NAME]" at bounding box center [826, 305] width 407 height 26
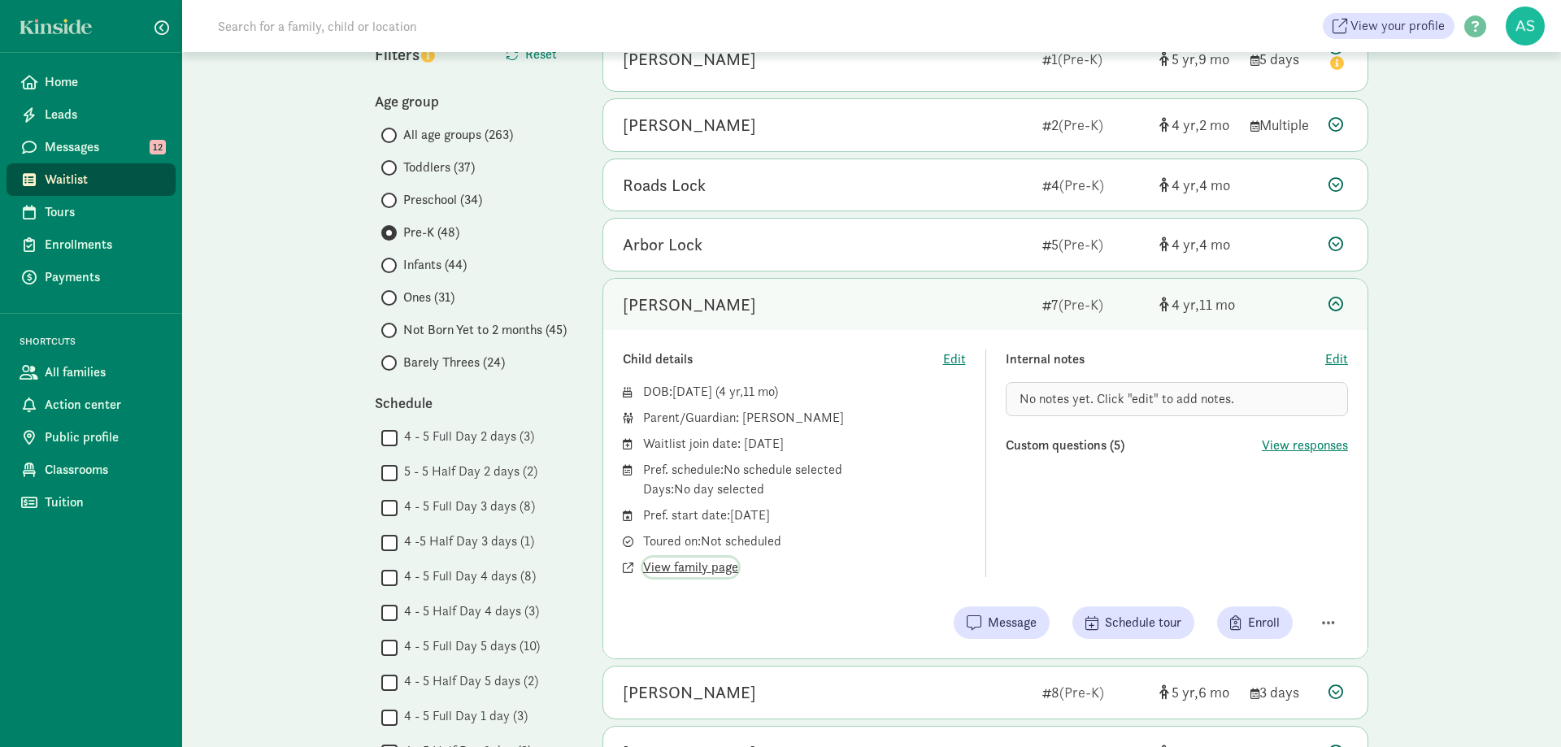
click at [701, 566] on span "View family page" at bounding box center [690, 568] width 95 height 20
click at [408, 206] on span "Preschool (34)" at bounding box center [442, 200] width 79 height 20
click at [392, 206] on input "Preschool (34)" at bounding box center [386, 200] width 11 height 11
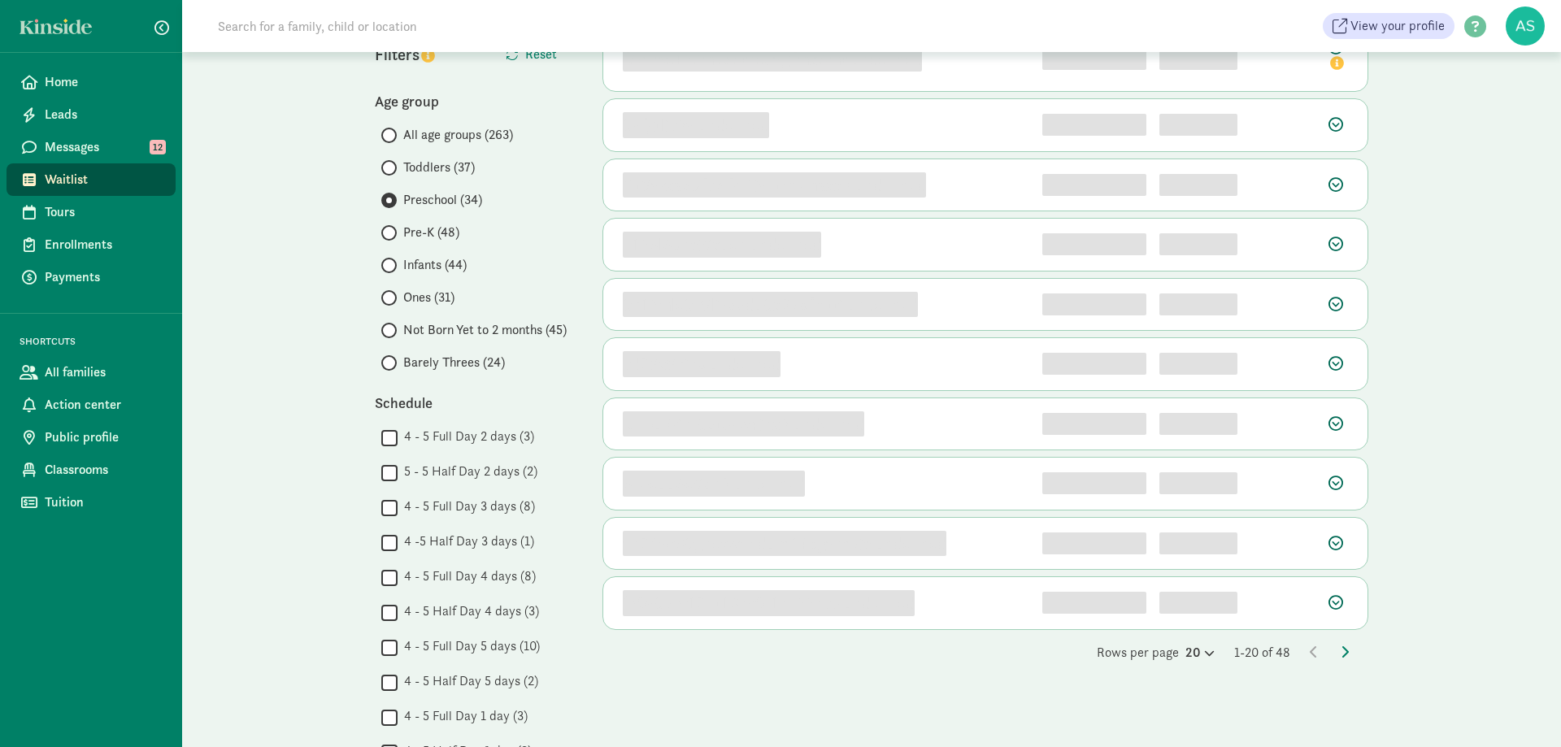
scroll to position [0, 0]
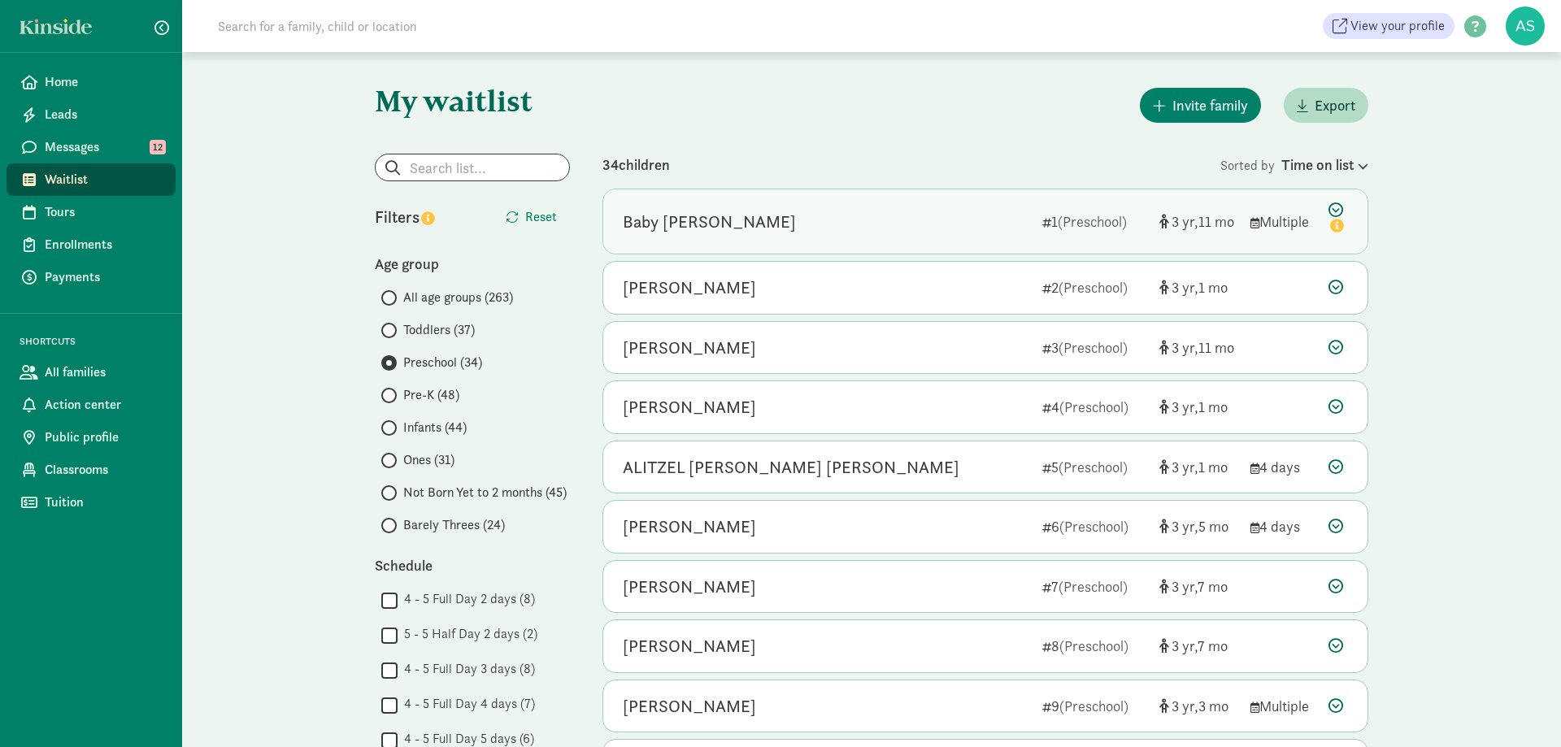
click at [785, 224] on div "Baby Vander Maazen" at bounding box center [826, 222] width 407 height 26
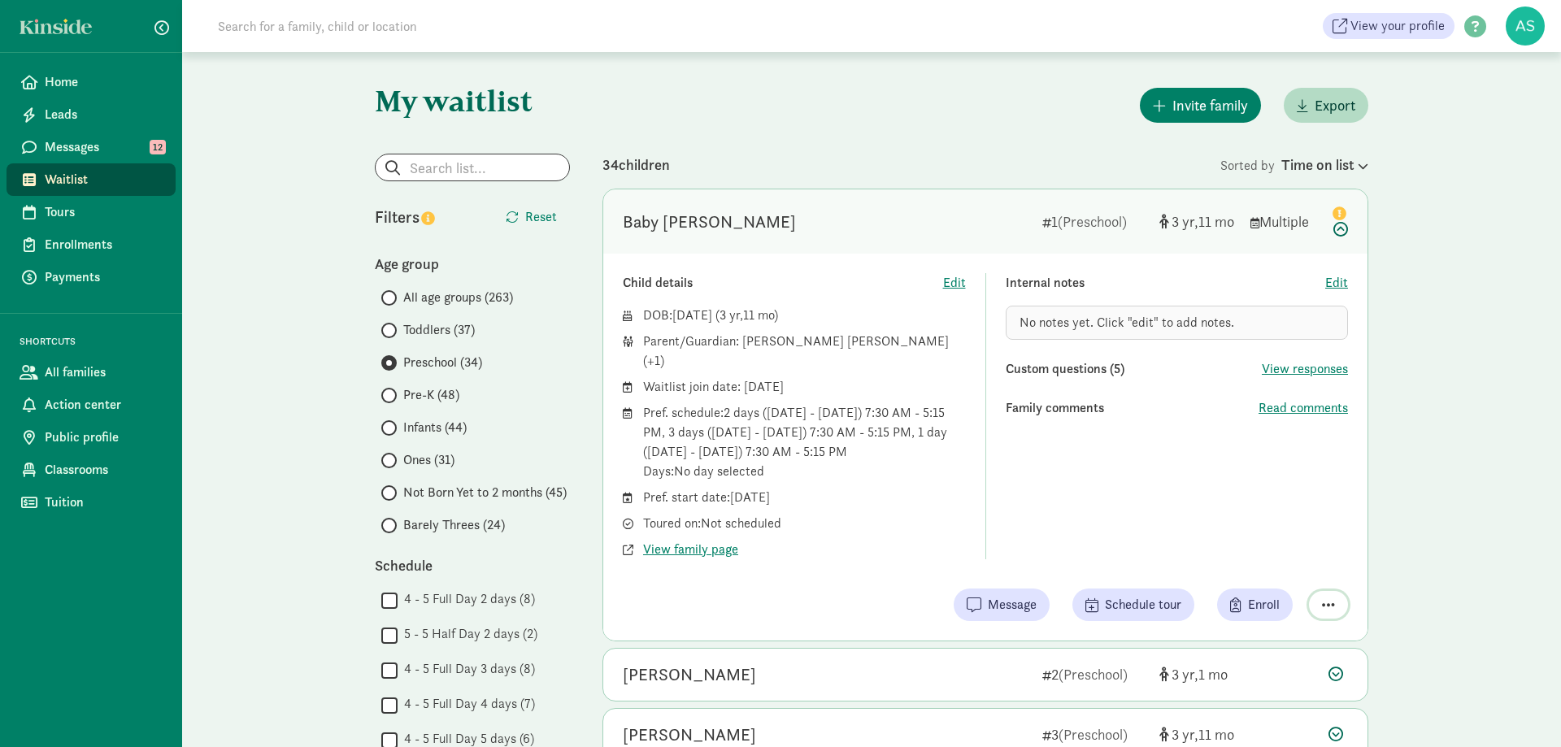
click at [1332, 598] on span "button" at bounding box center [1328, 605] width 13 height 15
click at [1273, 554] on div "Remove from list" at bounding box center [1271, 564] width 126 height 20
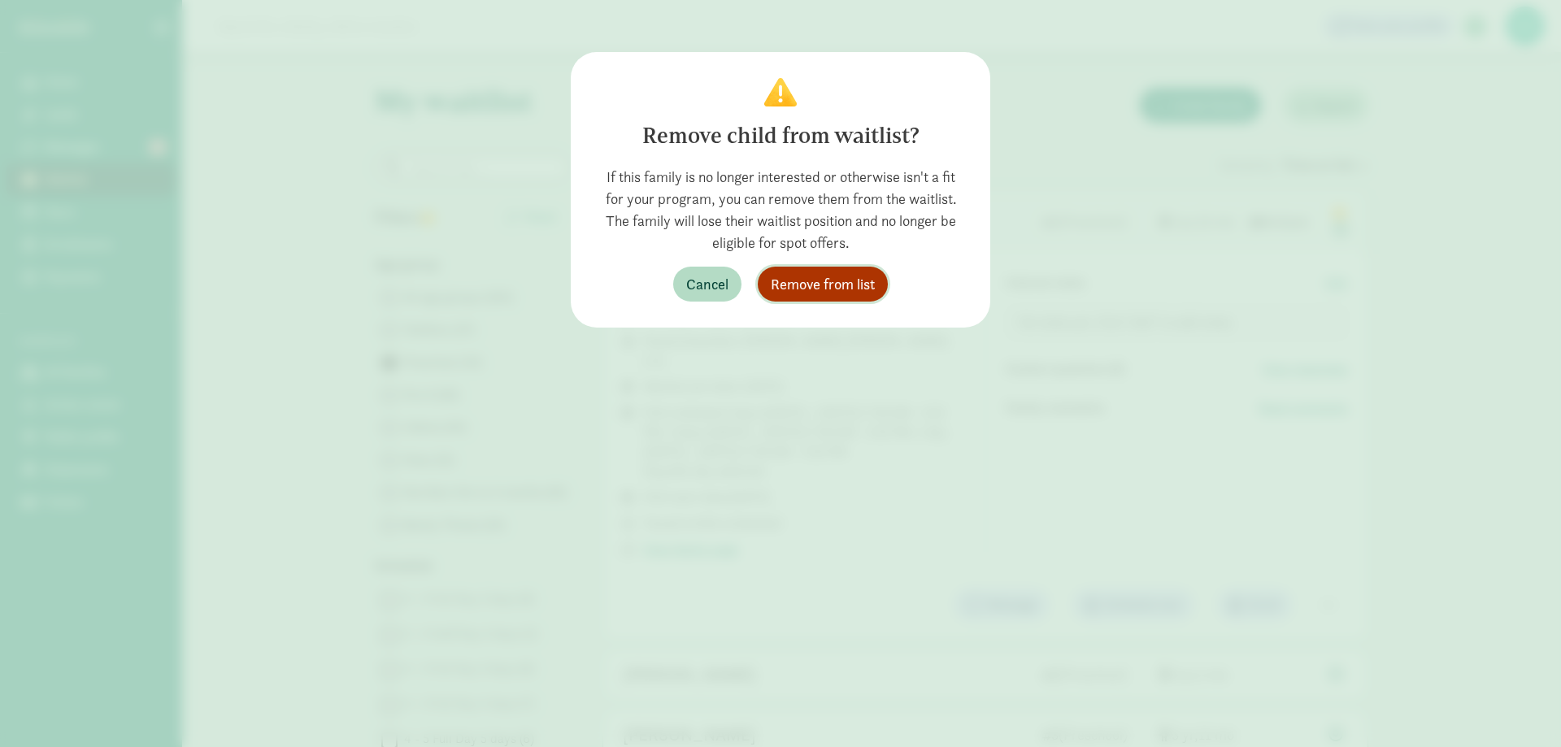
click at [848, 281] on span "Remove from list" at bounding box center [823, 284] width 104 height 22
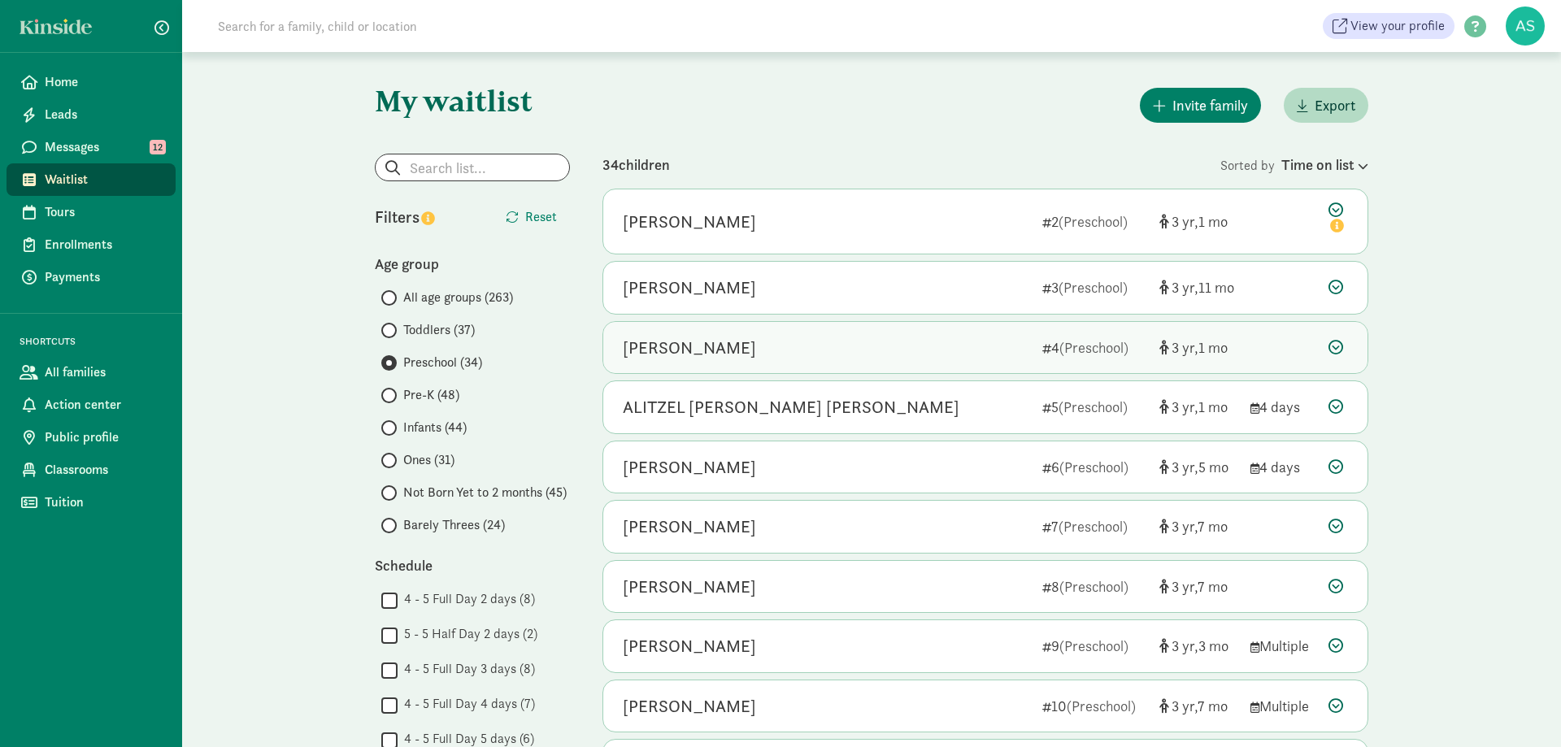
click at [805, 337] on div "Maddyx Peterson" at bounding box center [826, 348] width 407 height 26
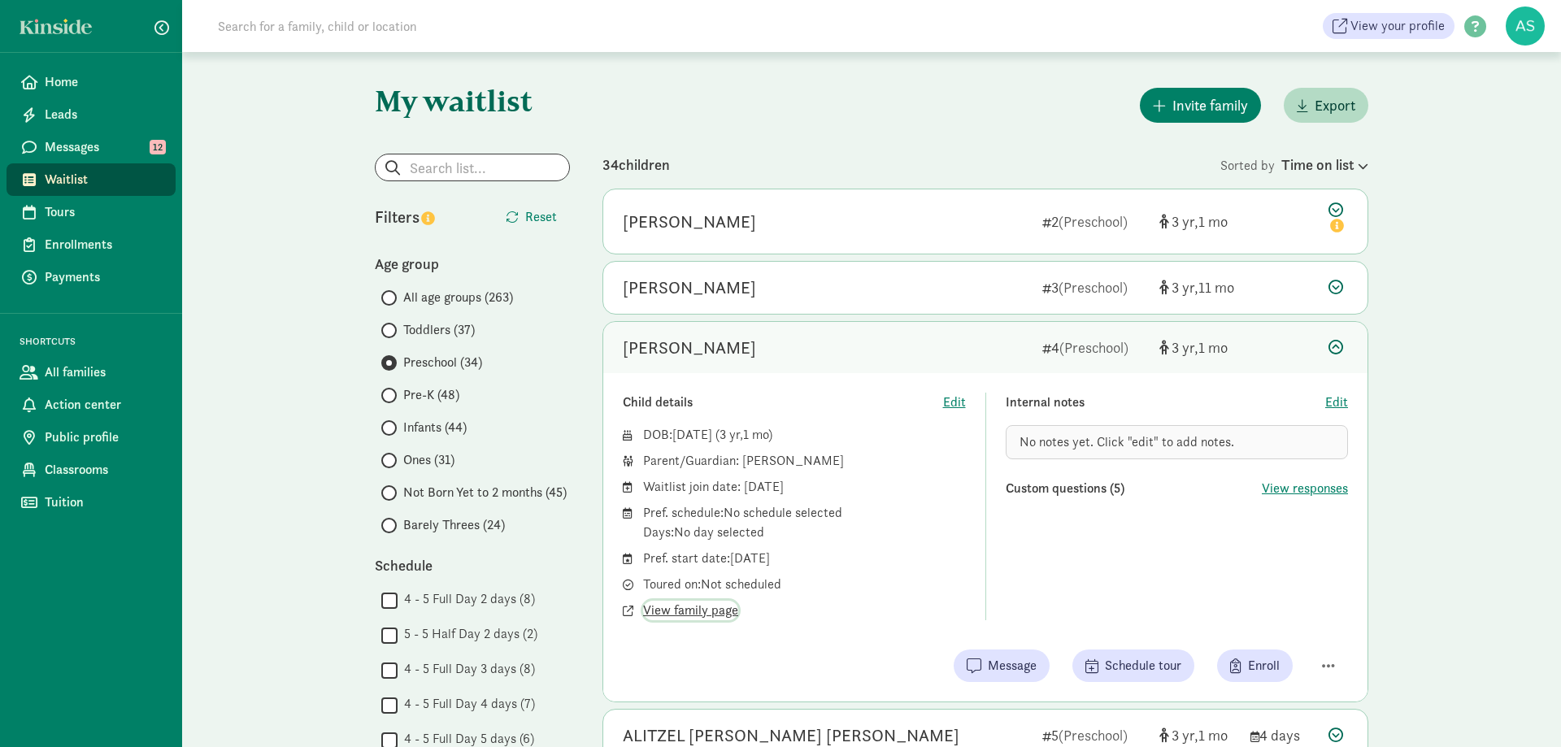
click at [688, 610] on span "View family page" at bounding box center [690, 611] width 95 height 20
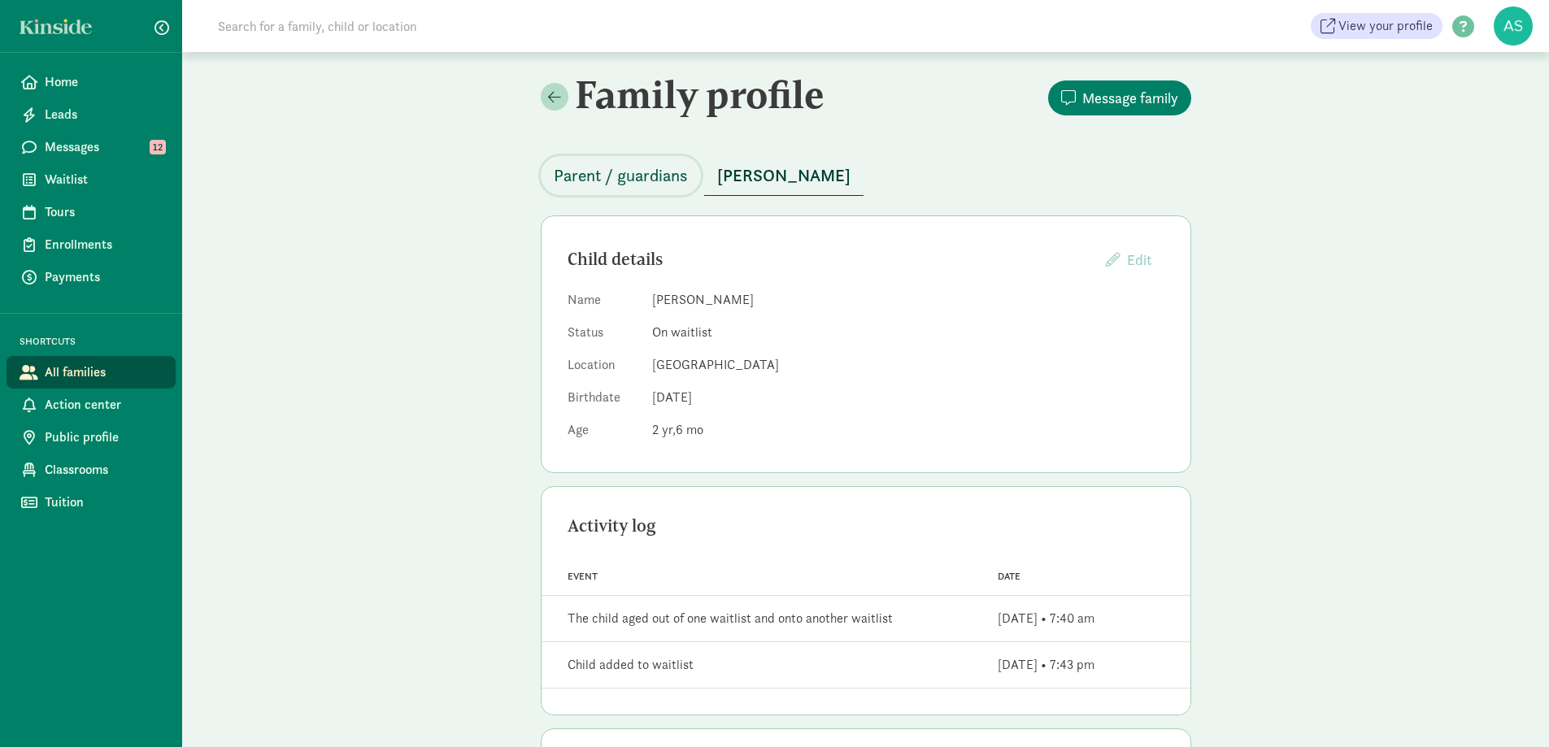
click at [659, 174] on span "Parent / guardians" at bounding box center [621, 176] width 134 height 26
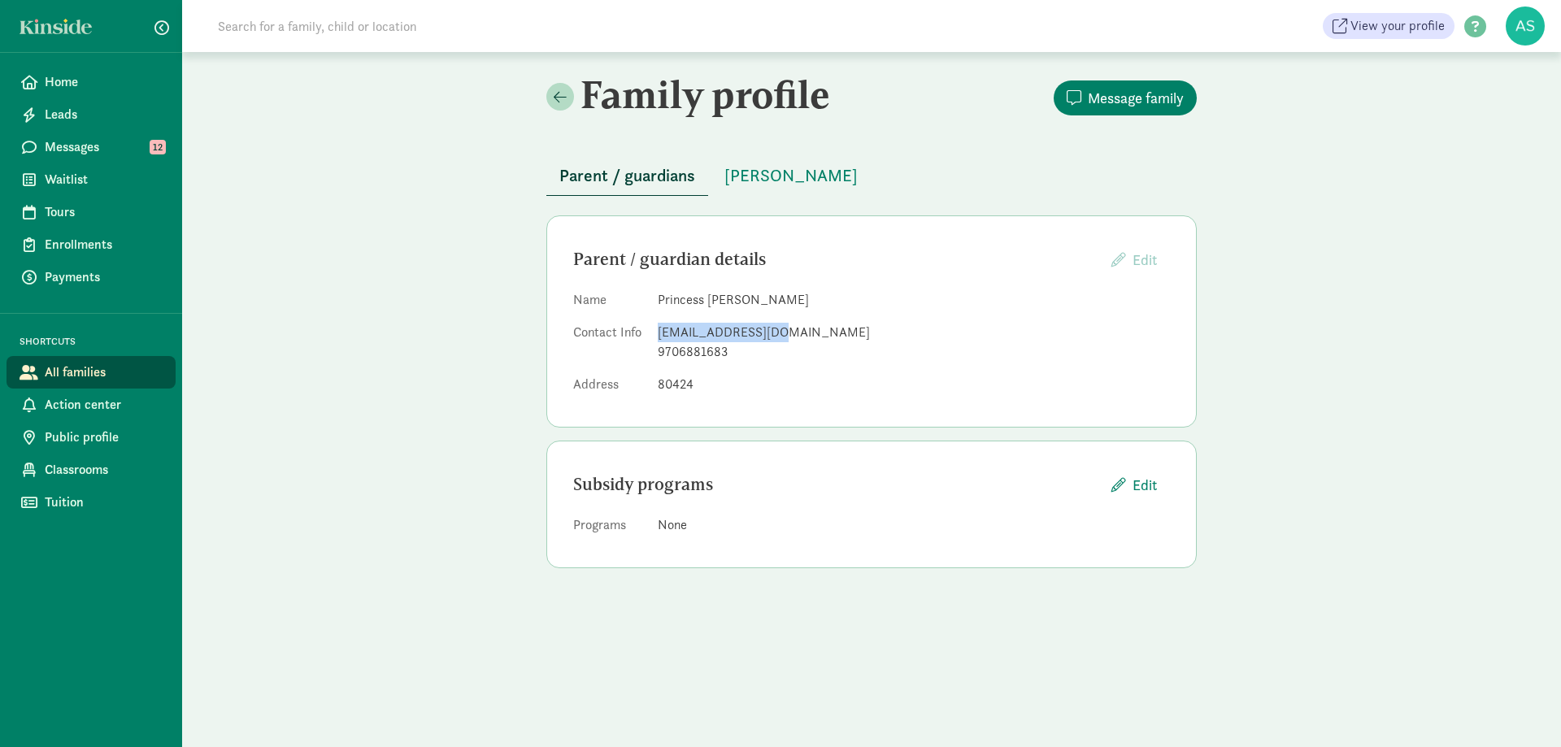
drag, startPoint x: 656, startPoint y: 332, endPoint x: 765, endPoint y: 334, distance: 109.0
click at [765, 334] on dl "Name Princess Juvida Contact Info pjuvida@icloud.com 9706881683 Address 80424" at bounding box center [871, 345] width 597 height 111
copy div "pjuvida@icloud.com"
click at [775, 169] on span "Zoe McGary" at bounding box center [790, 176] width 133 height 26
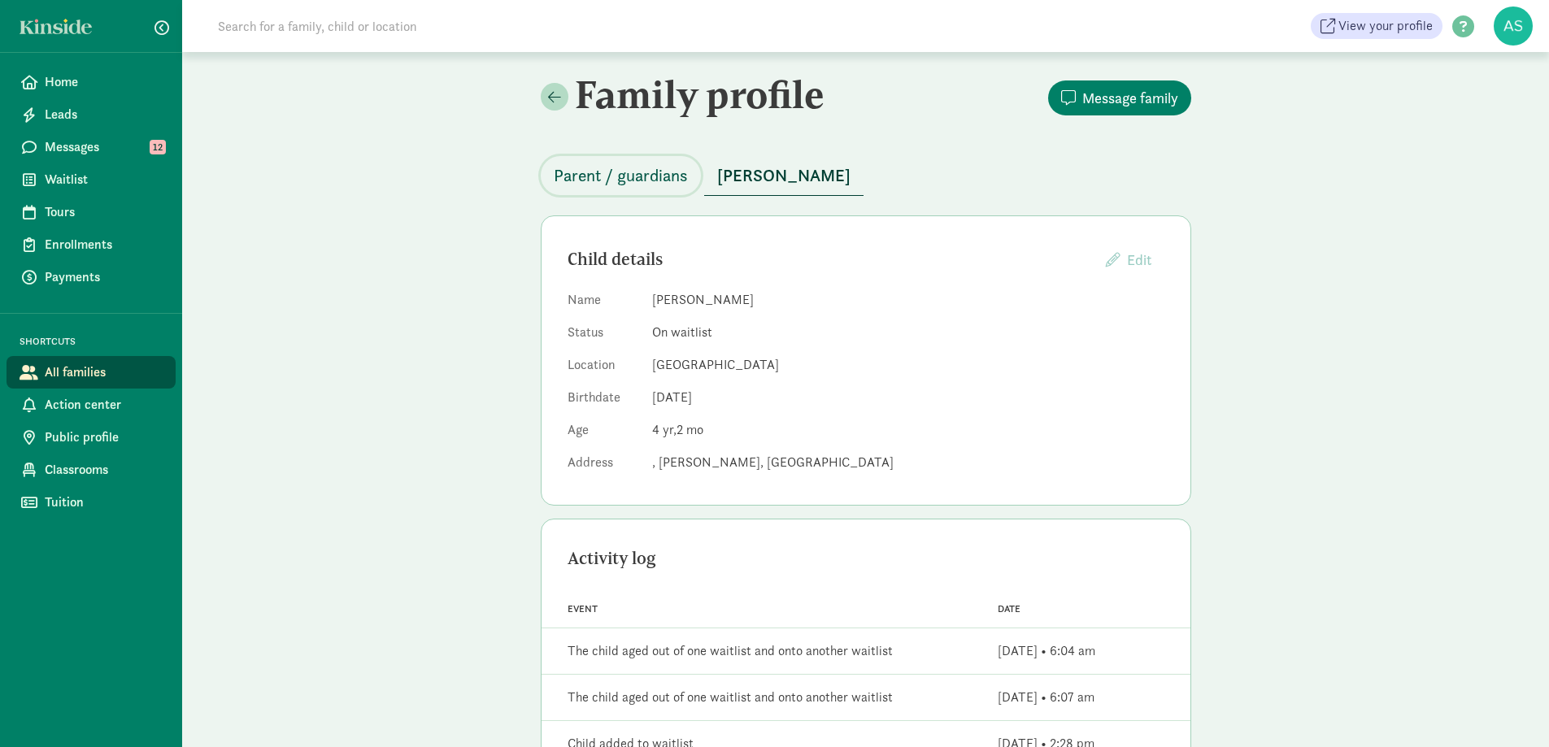
click at [621, 176] on span "Parent / guardians" at bounding box center [621, 176] width 134 height 26
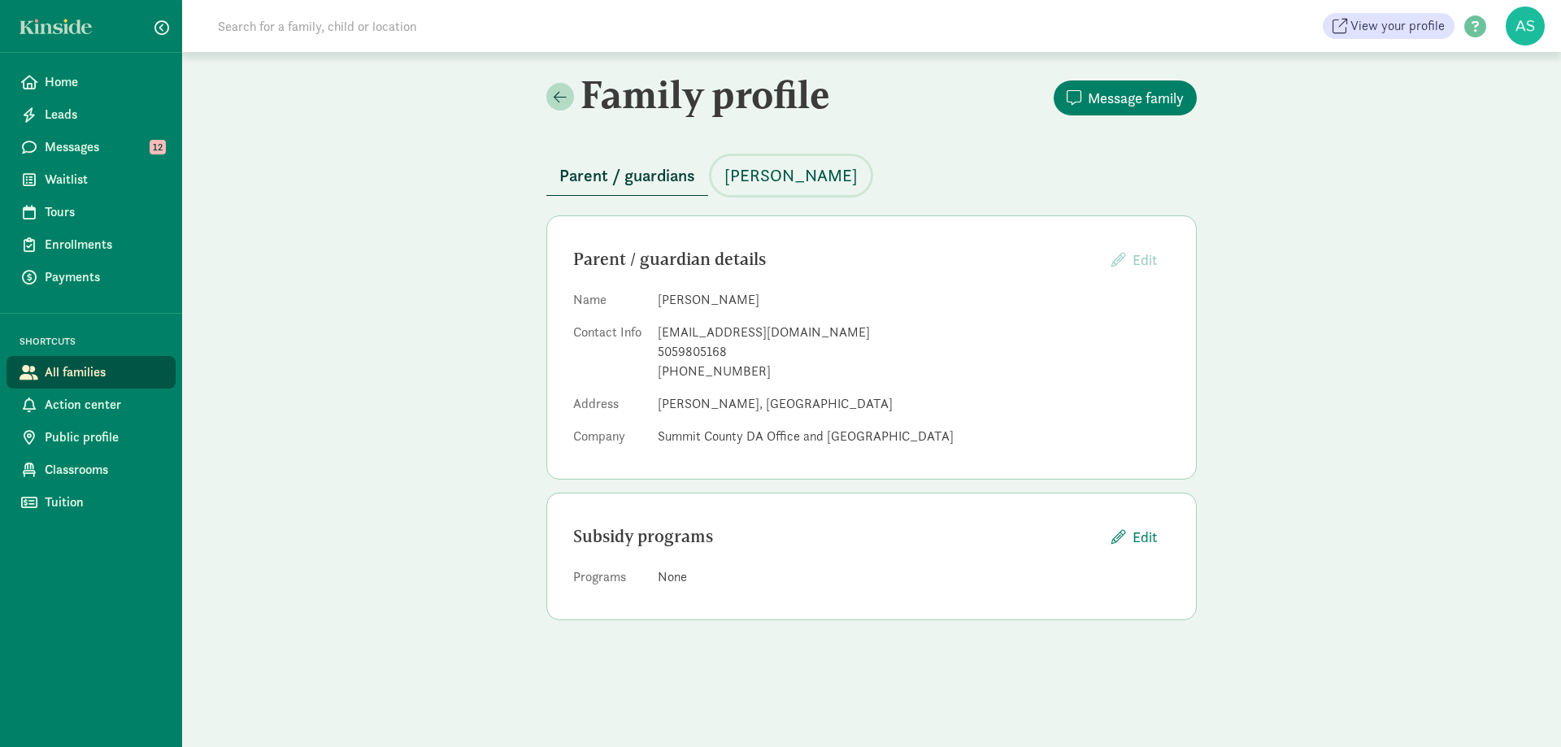
click at [751, 177] on span "Miles Simley" at bounding box center [790, 176] width 133 height 26
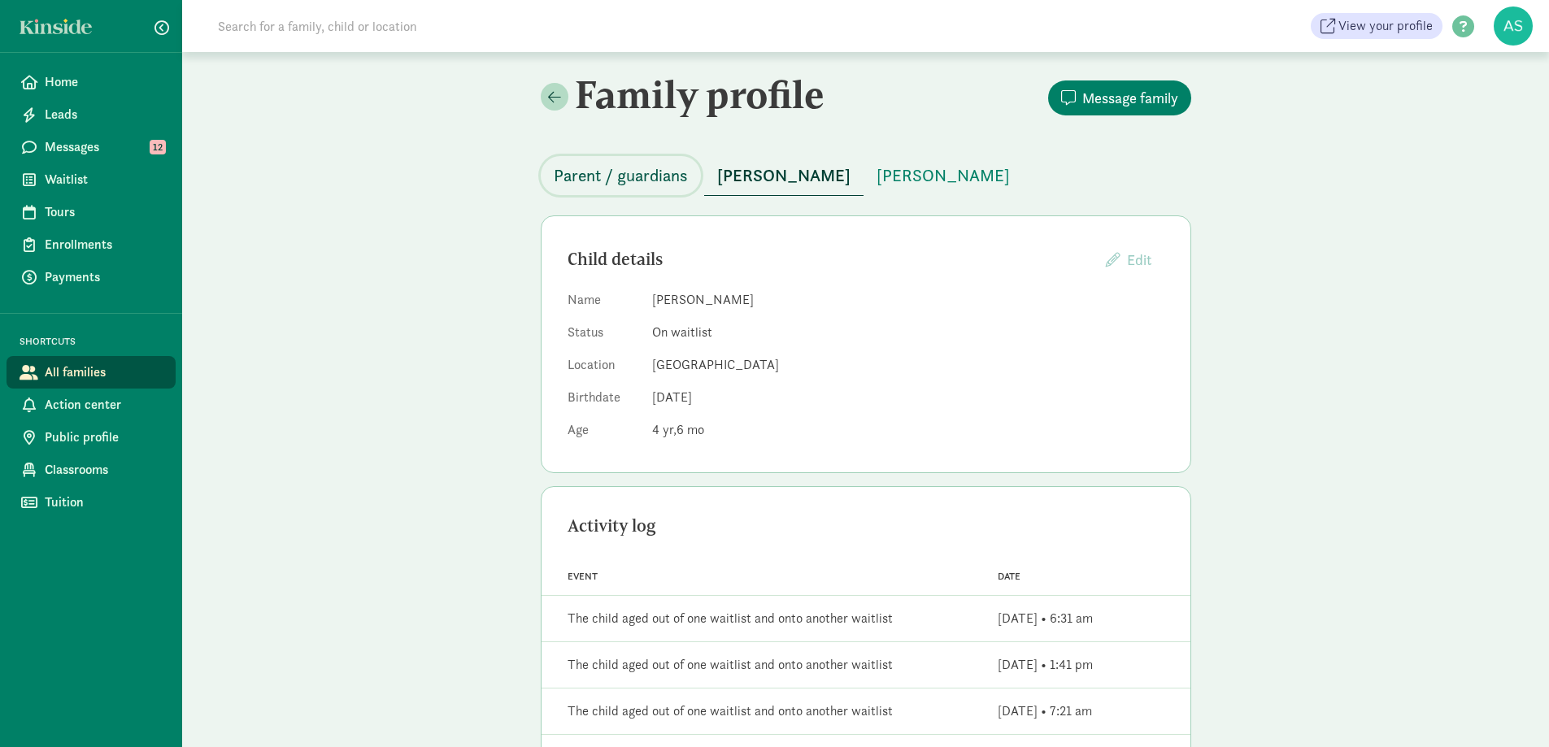
click at [652, 181] on span "Parent / guardians" at bounding box center [621, 176] width 134 height 26
click at [629, 168] on span "Parent / guardians" at bounding box center [621, 176] width 134 height 26
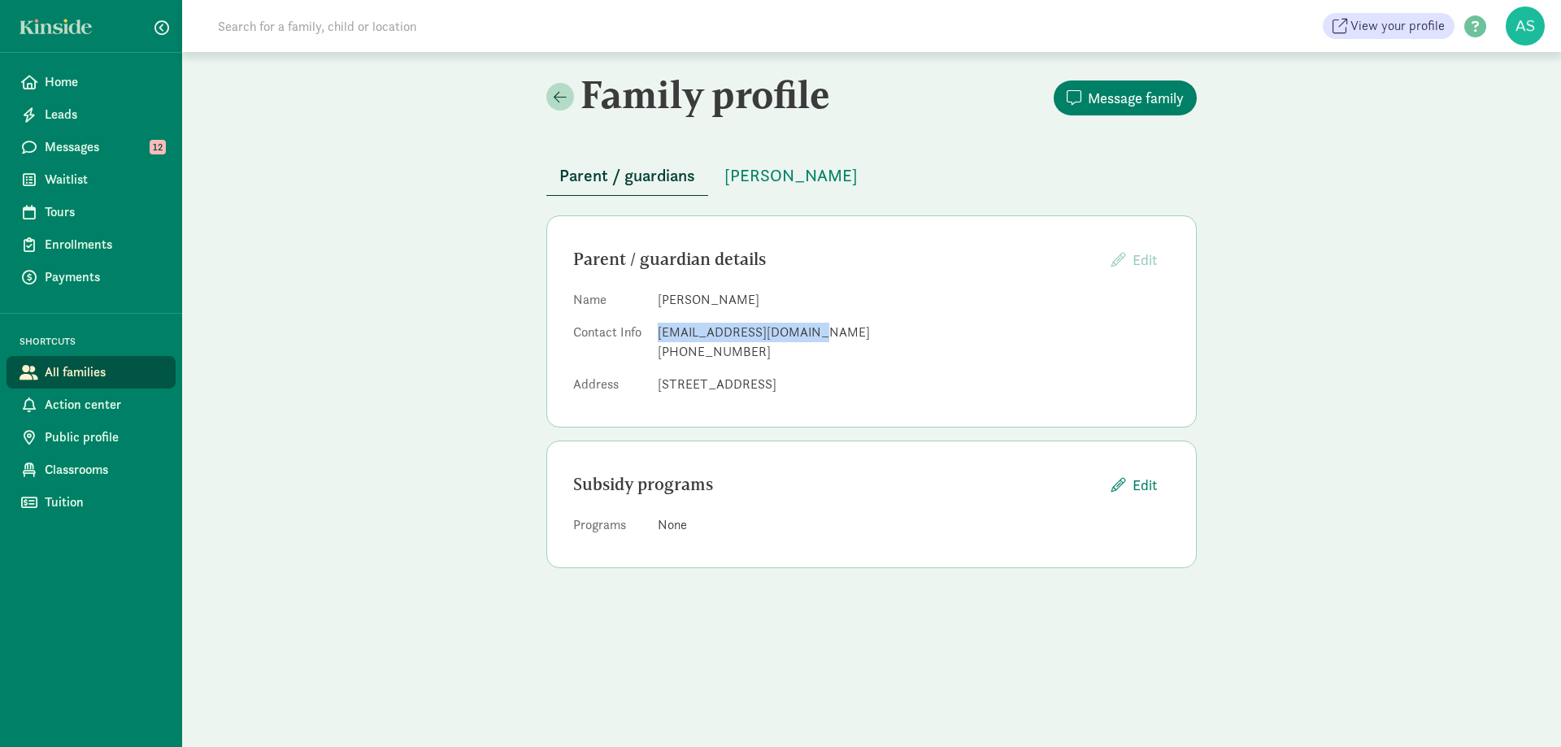
drag, startPoint x: 658, startPoint y: 336, endPoint x: 799, endPoint y: 332, distance: 141.5
click at [799, 332] on div "[EMAIL_ADDRESS][DOMAIN_NAME]" at bounding box center [914, 333] width 512 height 20
copy div "[EMAIL_ADDRESS][DOMAIN_NAME]"
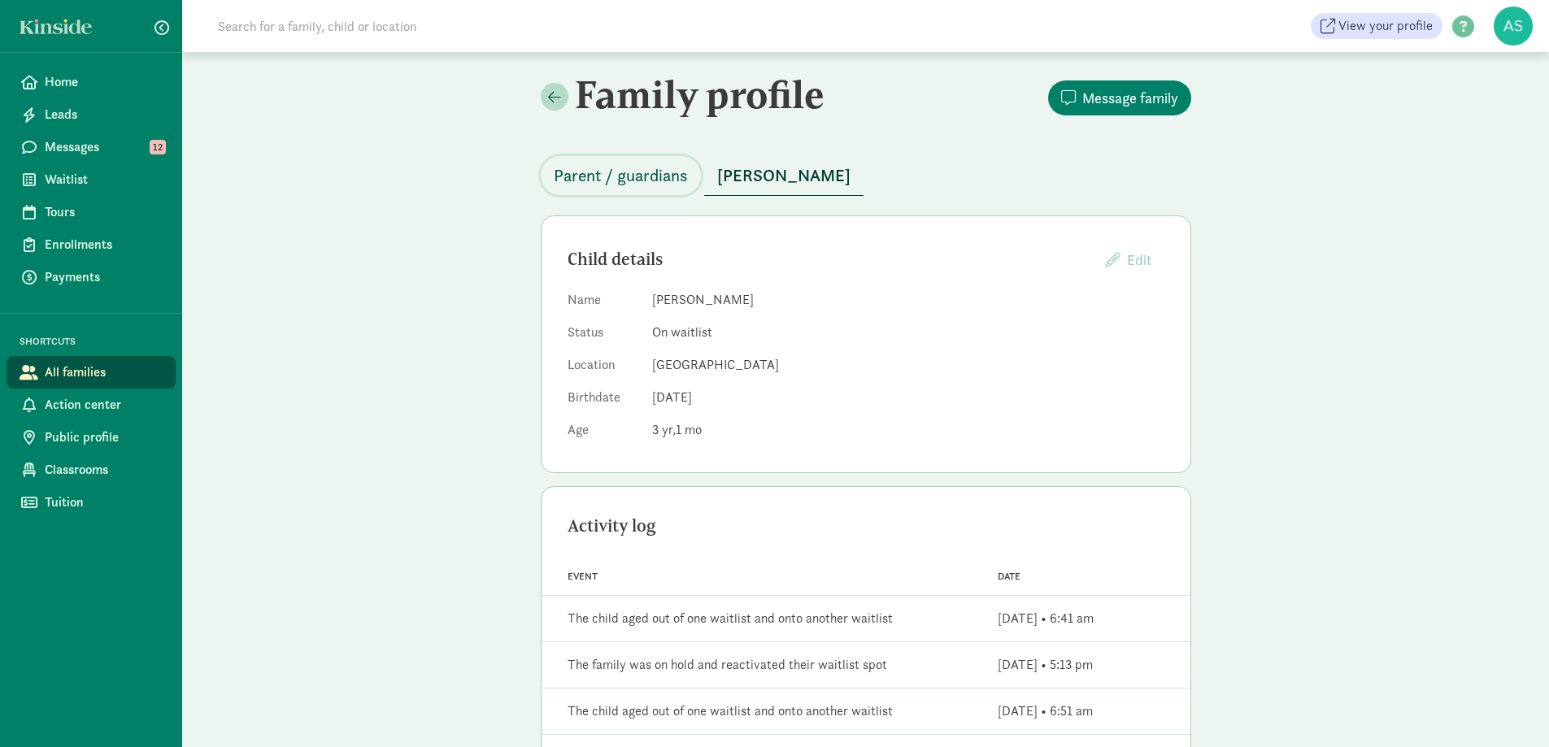
click at [627, 169] on span "Parent / guardians" at bounding box center [621, 176] width 134 height 26
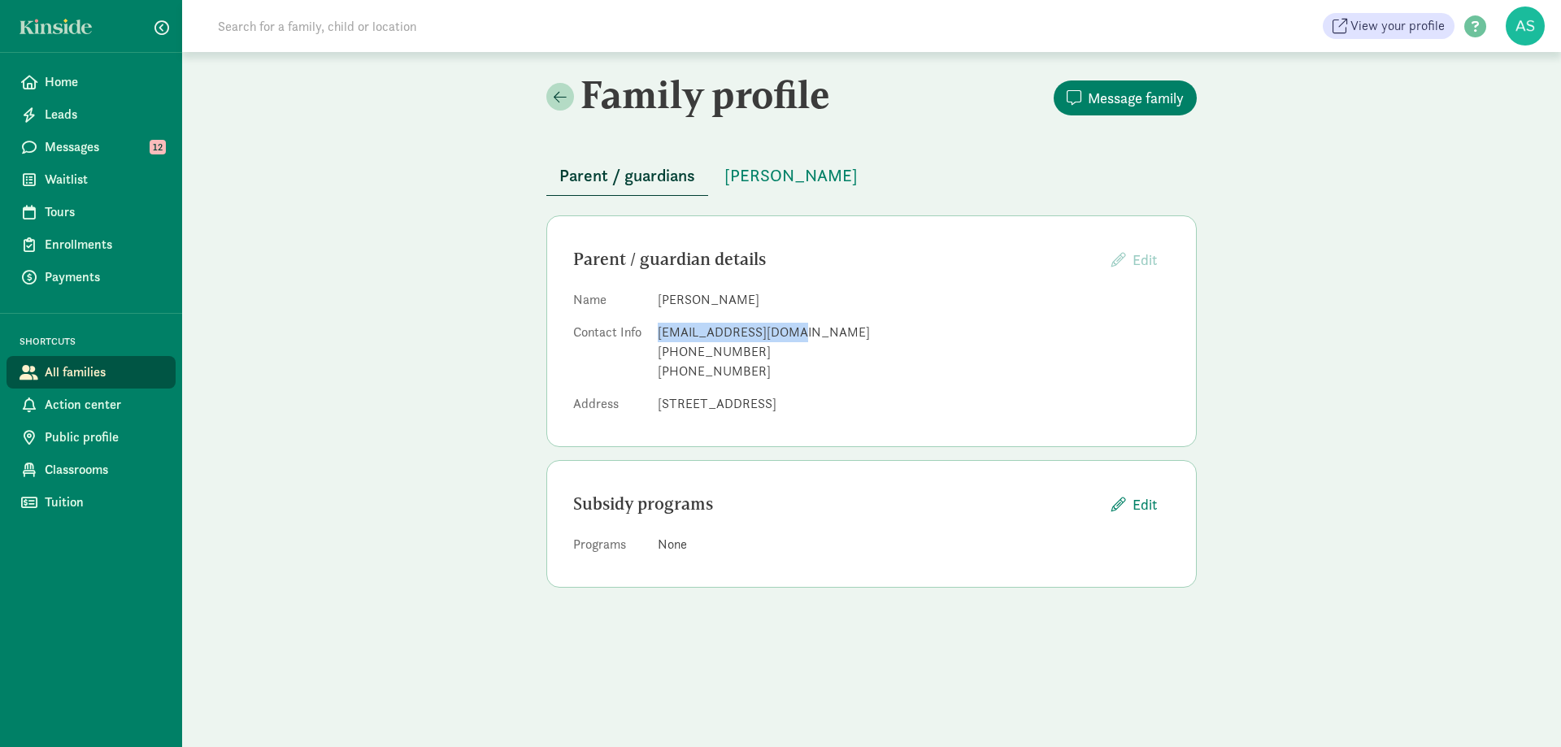
drag, startPoint x: 658, startPoint y: 332, endPoint x: 792, endPoint y: 337, distance: 134.3
click at [792, 337] on div "dburke@escoffier.edu" at bounding box center [914, 333] width 512 height 20
copy div "dburke@escoffier.edu"
